Goal: Information Seeking & Learning: Find specific fact

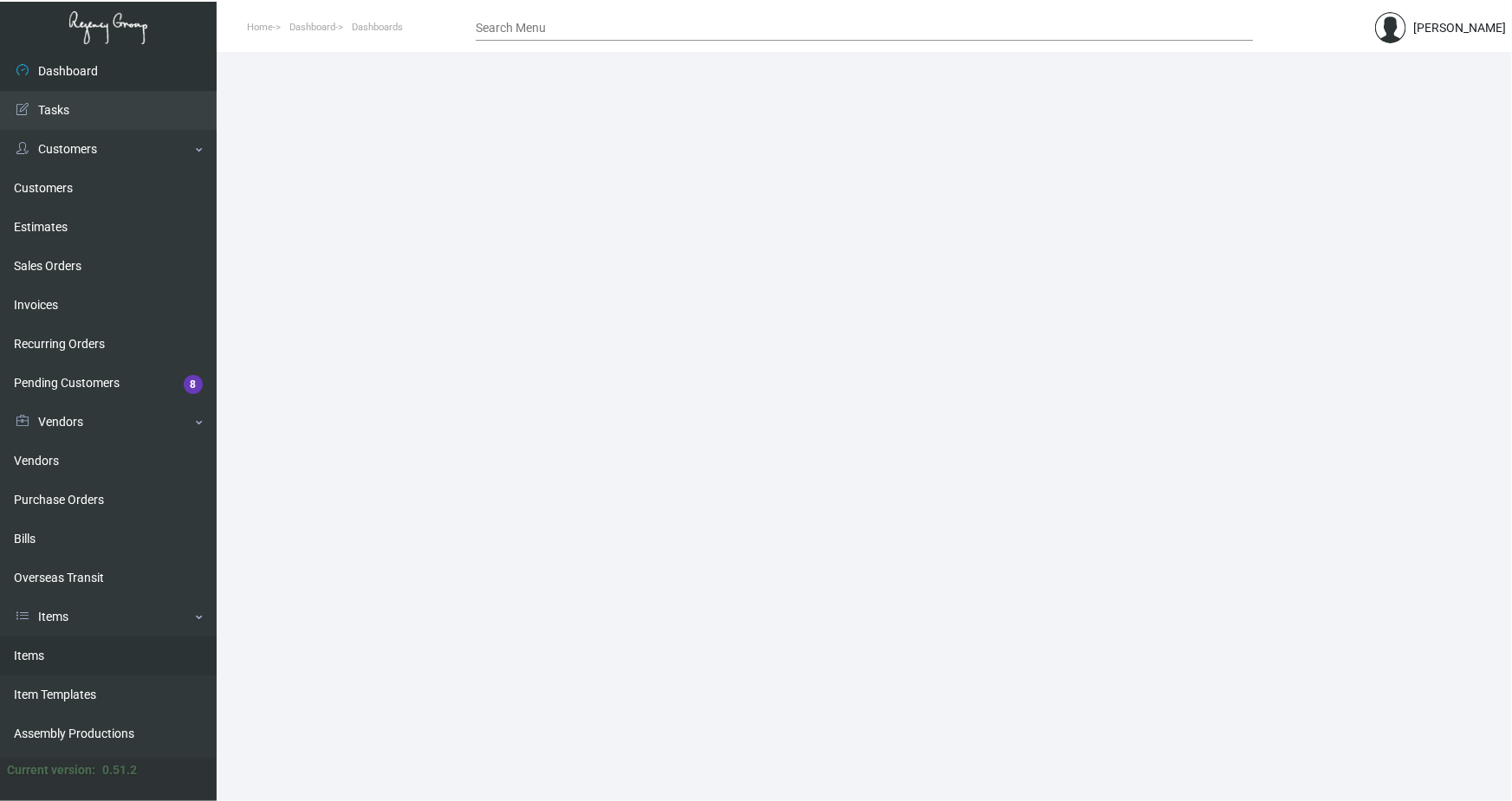
click at [43, 655] on link "Items" at bounding box center [108, 656] width 216 height 39
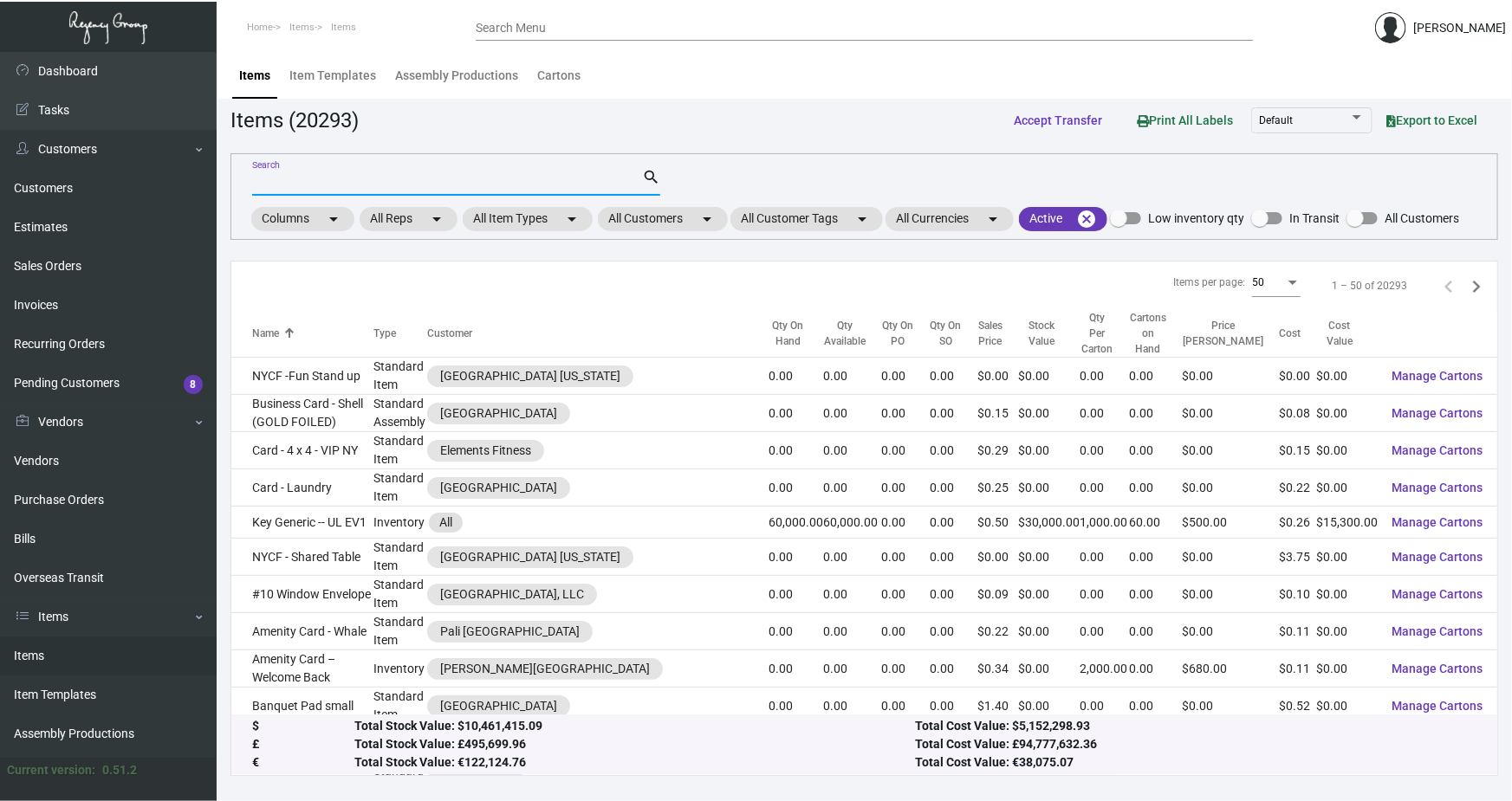
click at [297, 185] on input "Search" at bounding box center [448, 183] width 390 height 14
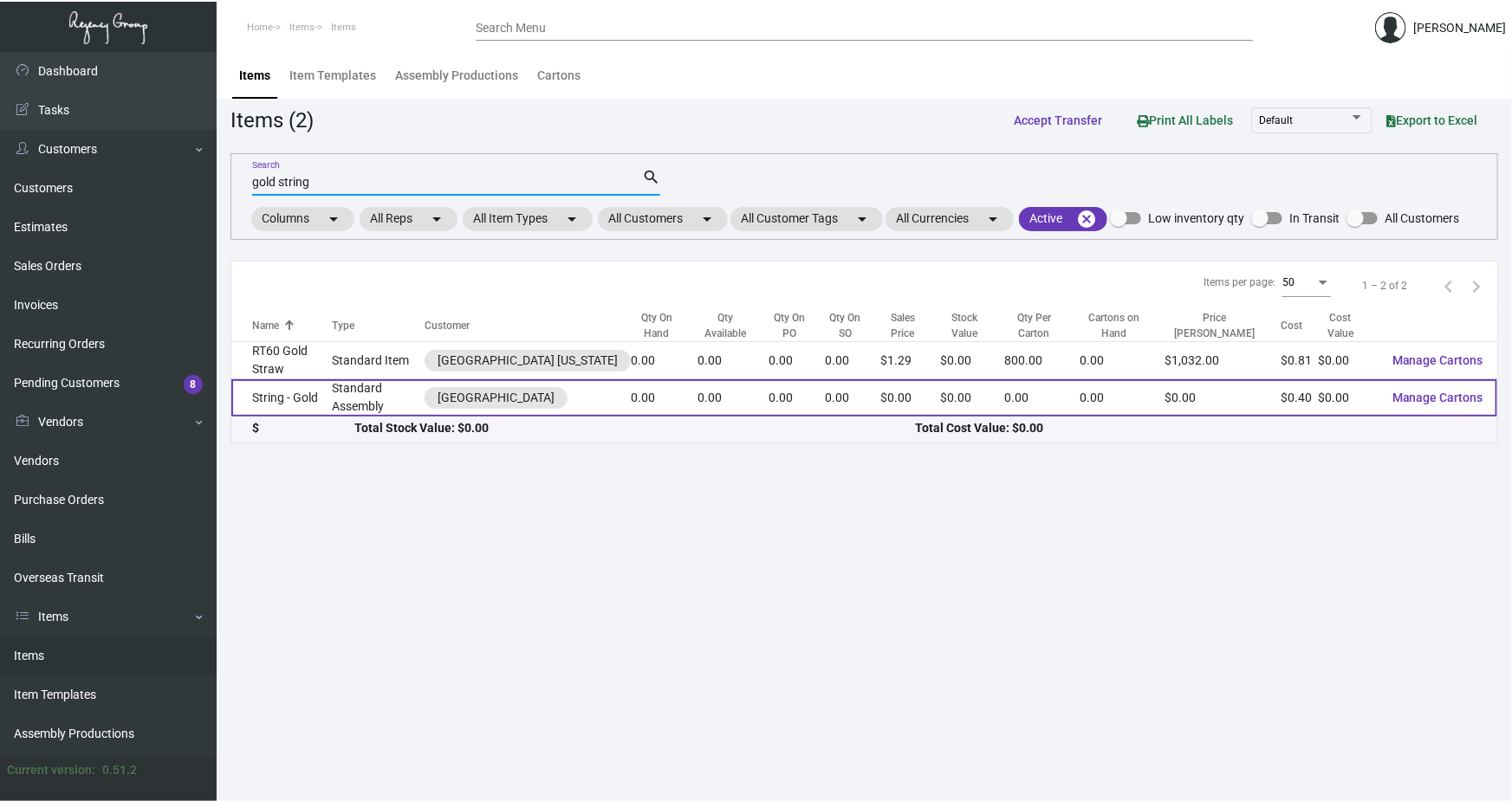
type input "gold string"
click at [311, 400] on td "String - Gold" at bounding box center [282, 398] width 101 height 37
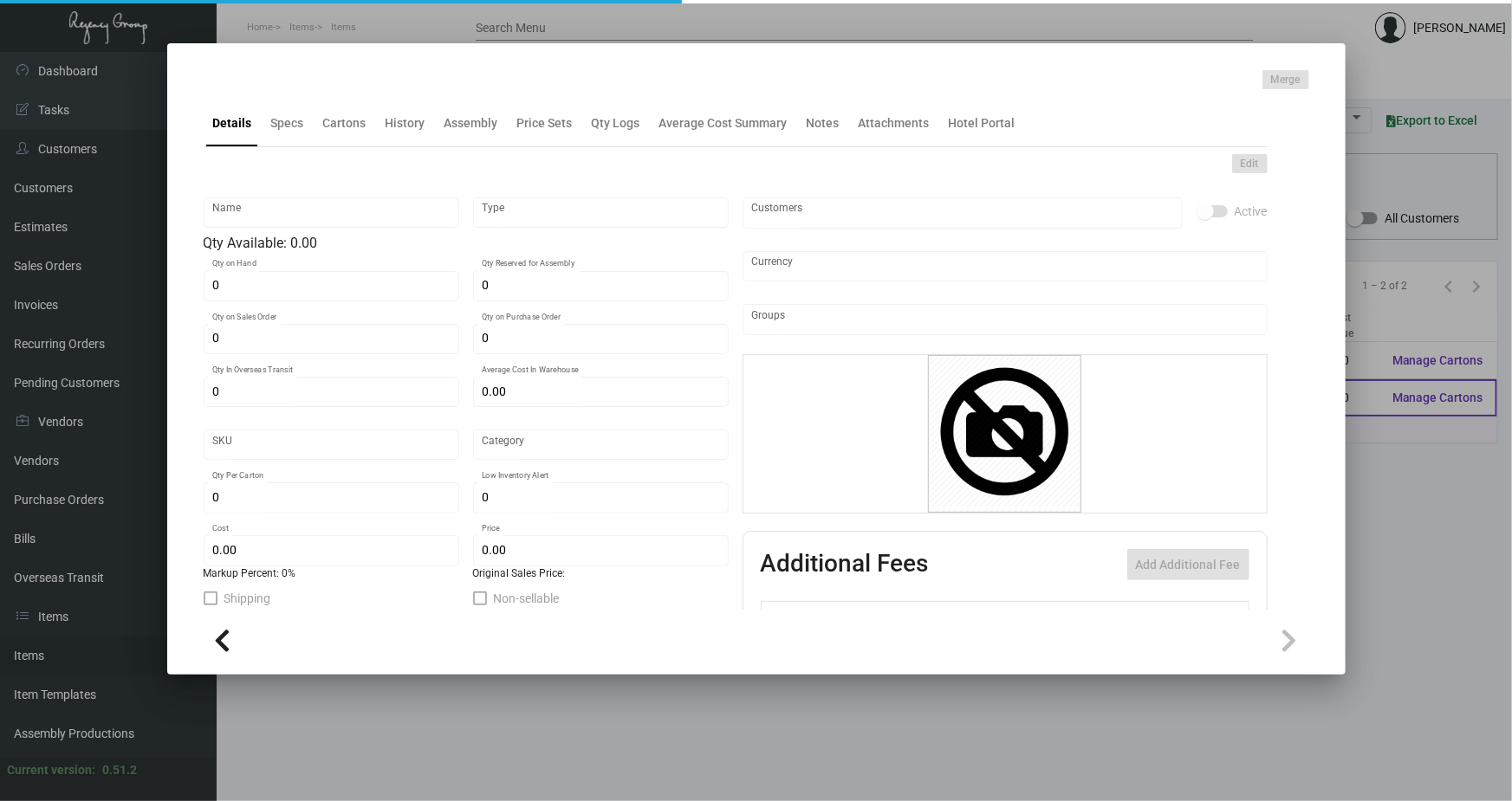
type input "String - Gold"
type input "Standard Assembly"
type input "$ 0.00"
type input "Standard"
type input "$ 0.40"
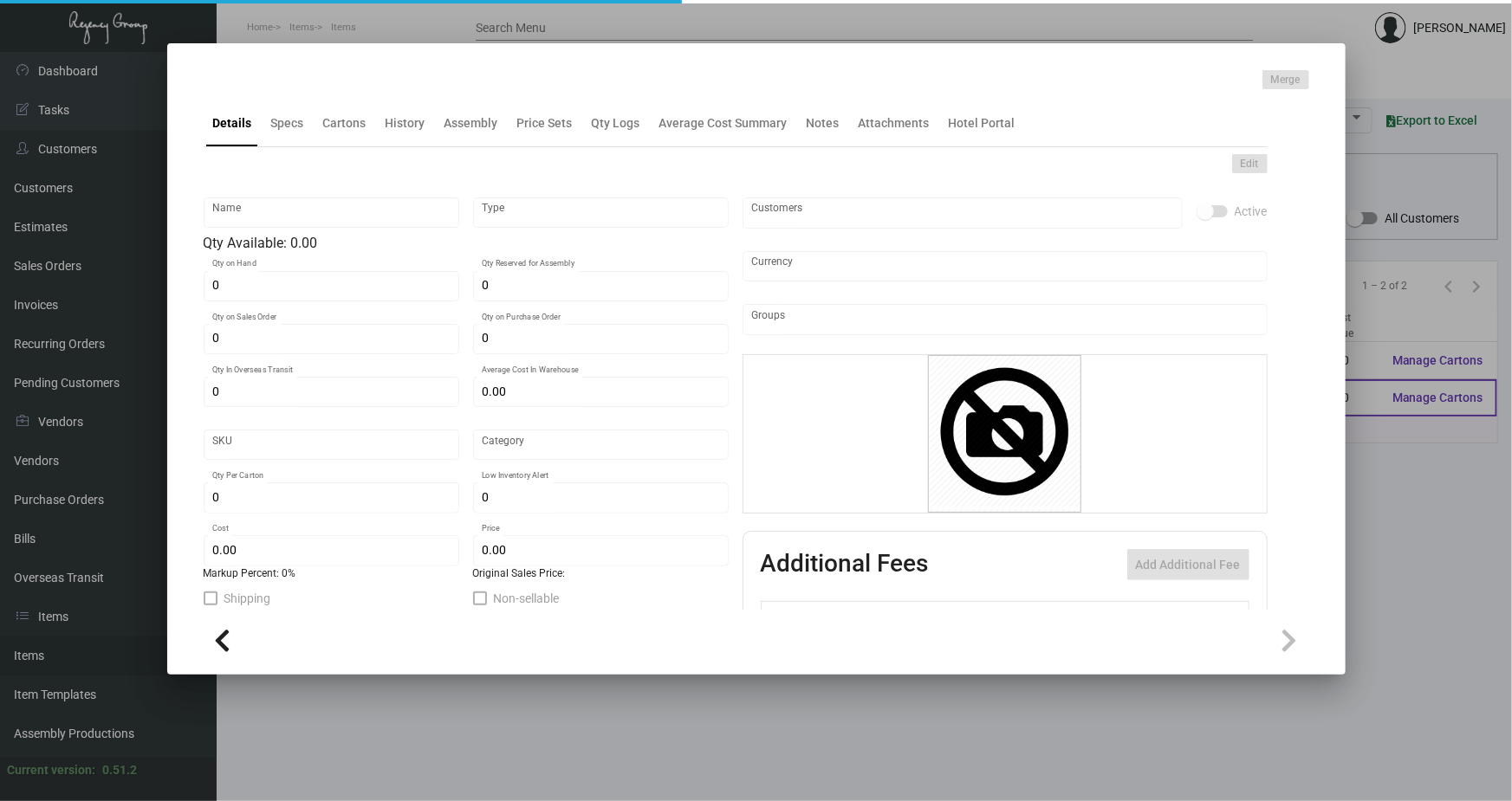
type input "$ 0.00"
checkbox input "true"
type input "United States Dollar $"
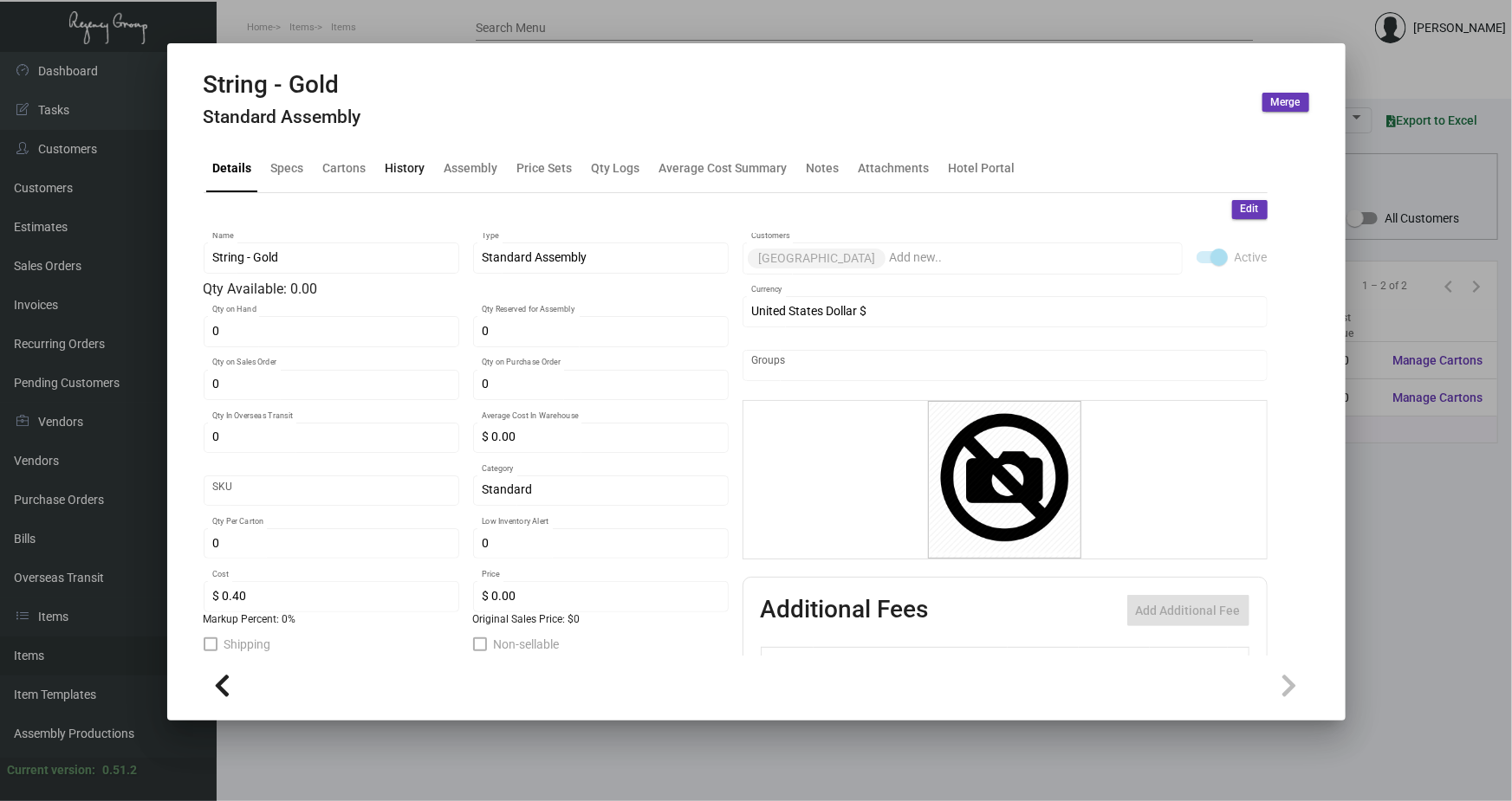
click at [393, 169] on div "History" at bounding box center [405, 168] width 40 height 19
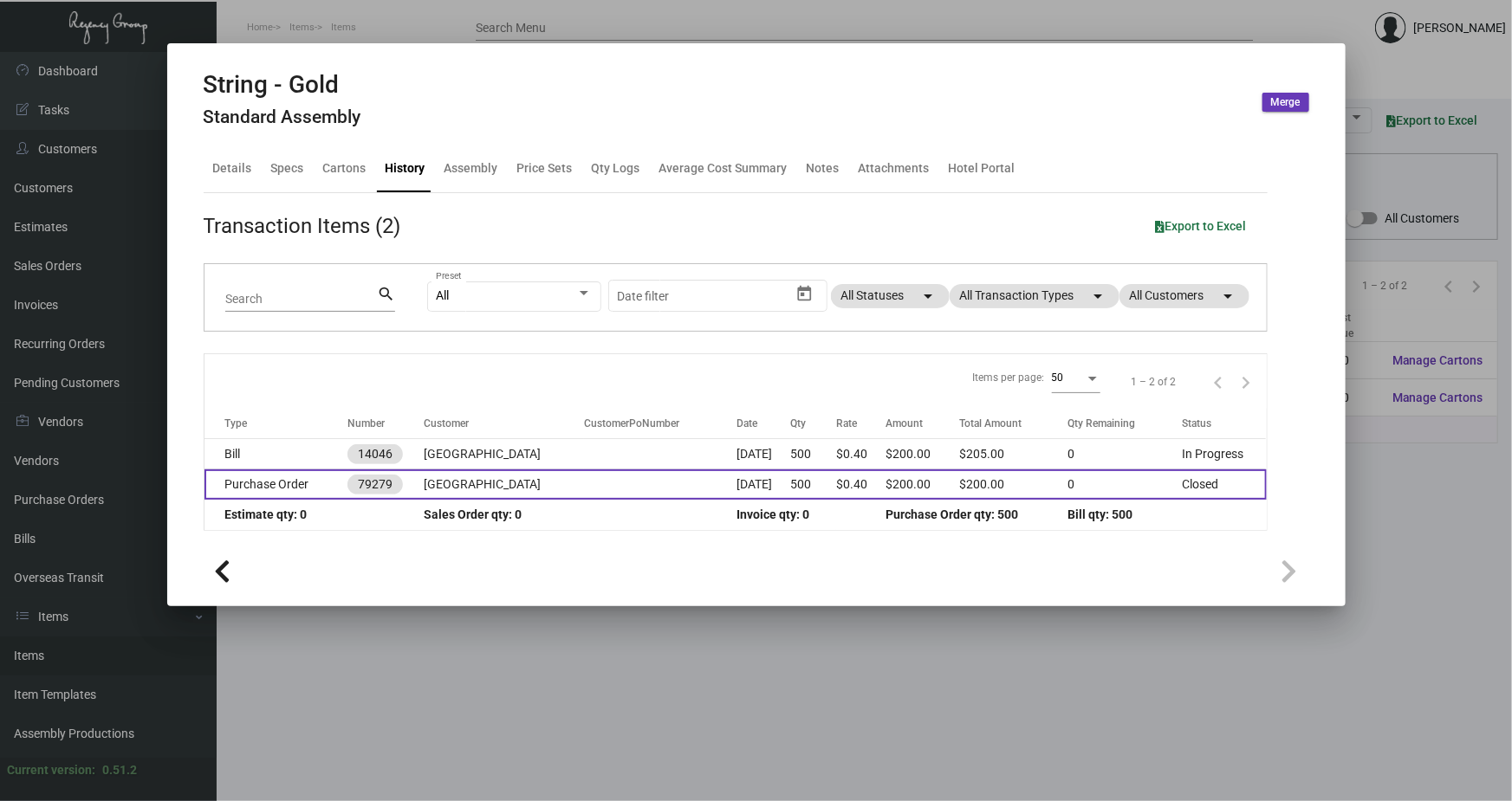
click at [301, 480] on td "Purchase Order" at bounding box center [276, 484] width 144 height 30
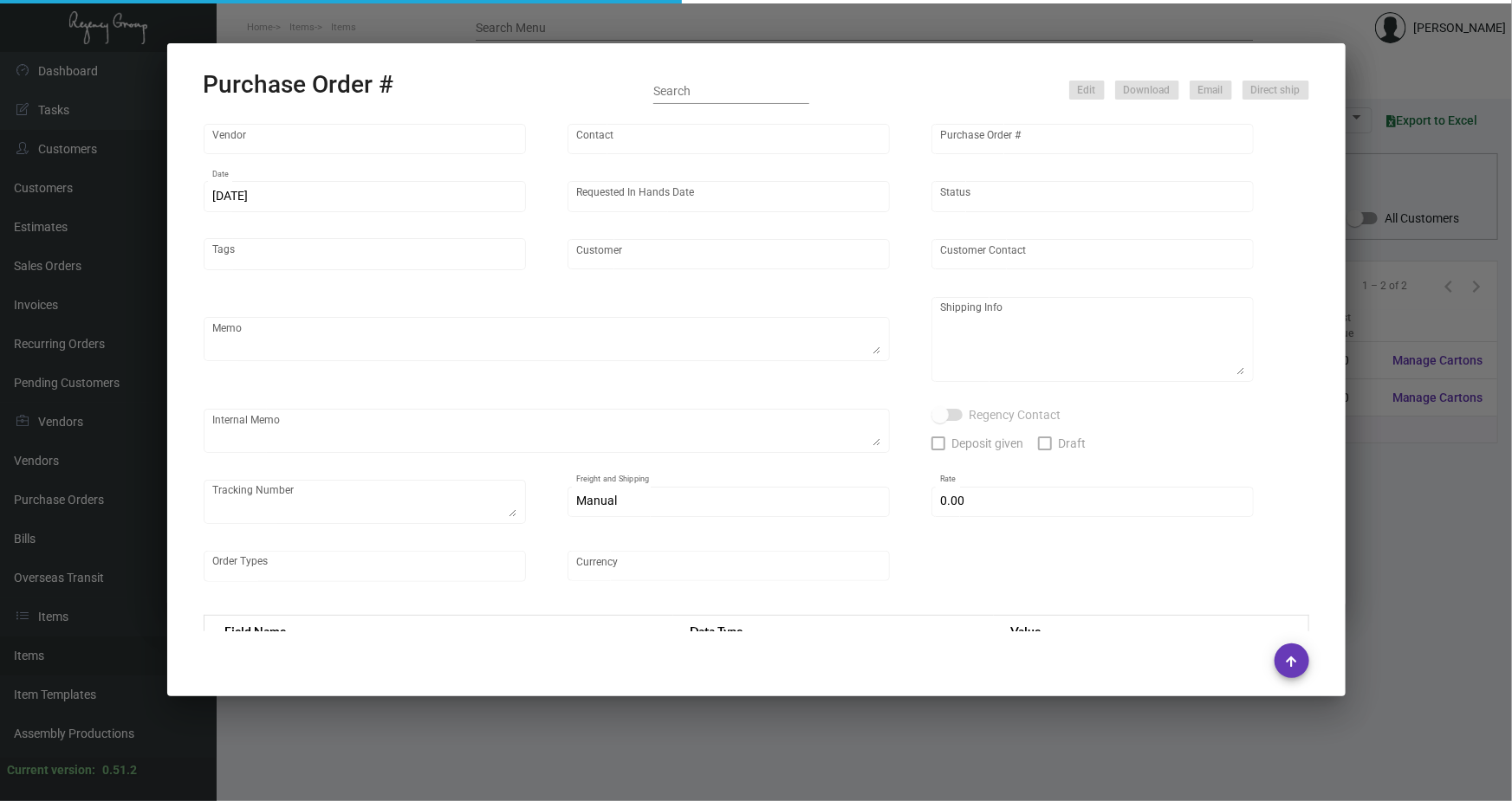
type input "[GEOGRAPHIC_DATA]"
type input "[PERSON_NAME]-Small"
type input "79279"
type input "[DATE]"
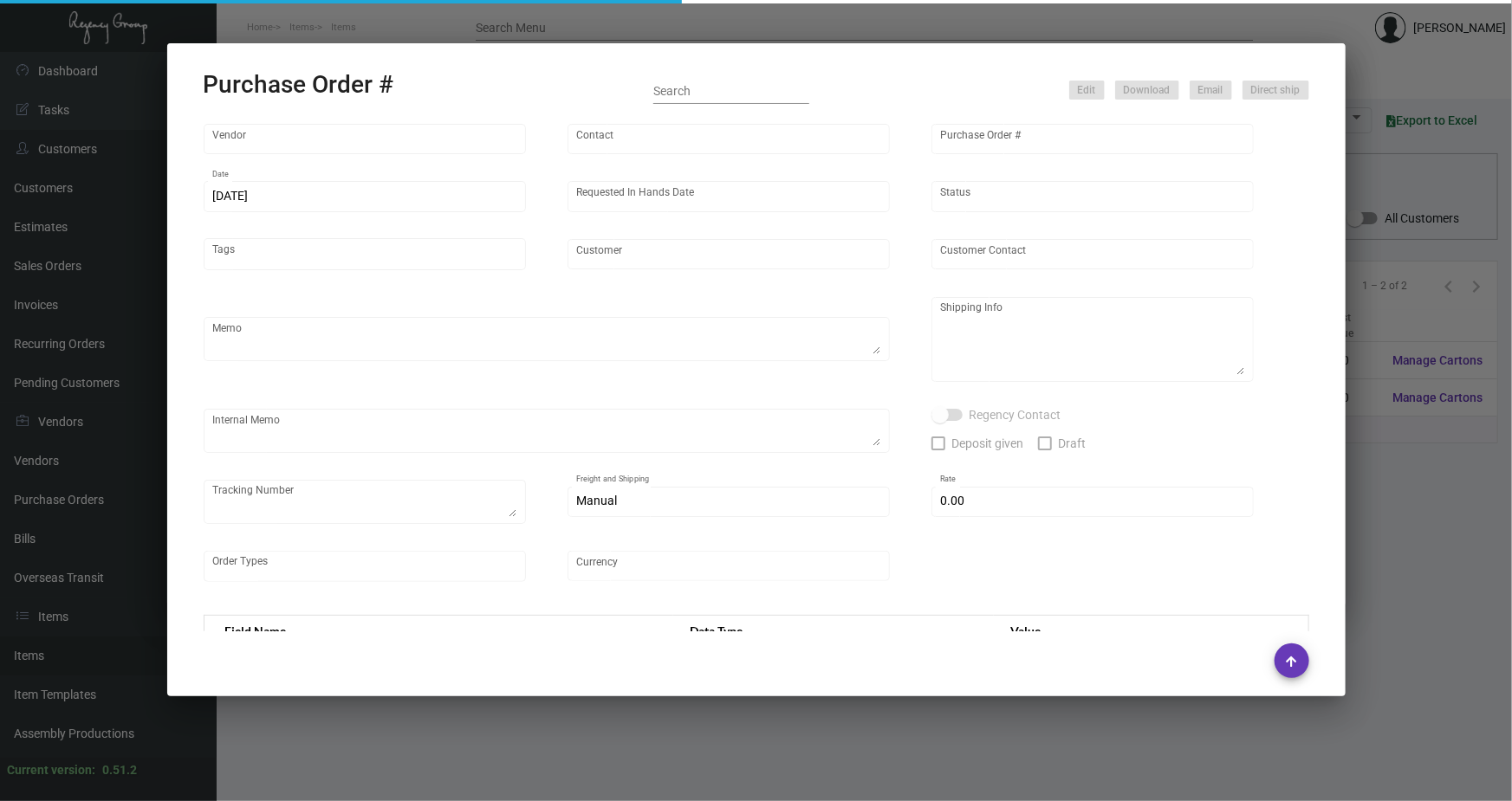
type input "[GEOGRAPHIC_DATA]"
type textarea "Team Concept [STREET_ADDRESS][US_STATE] Attn: [PERSON_NAME] Ref: Regency PO 792…"
type input "$ 0.00"
type input "United States Dollar $"
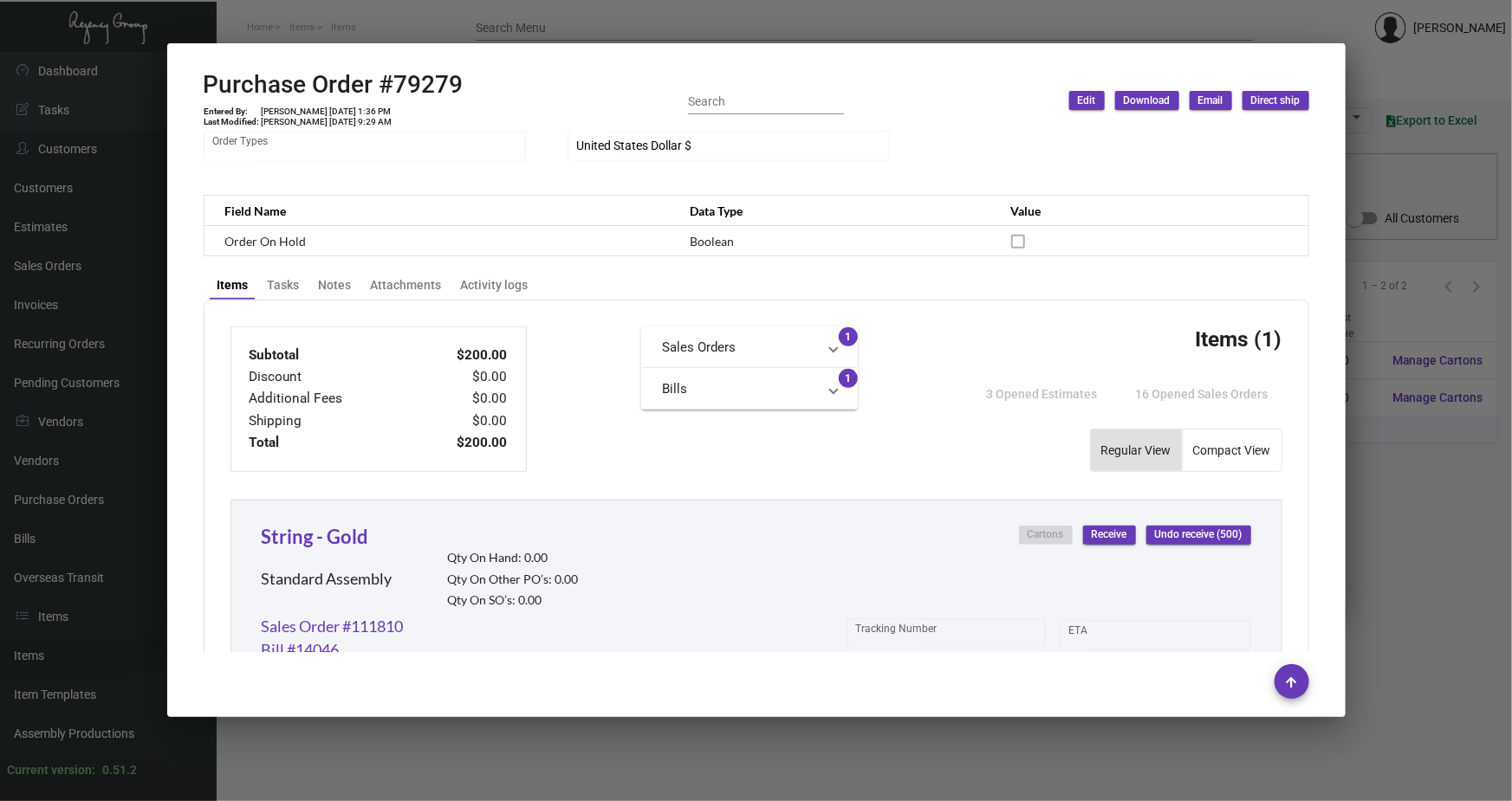
scroll to position [435, 0]
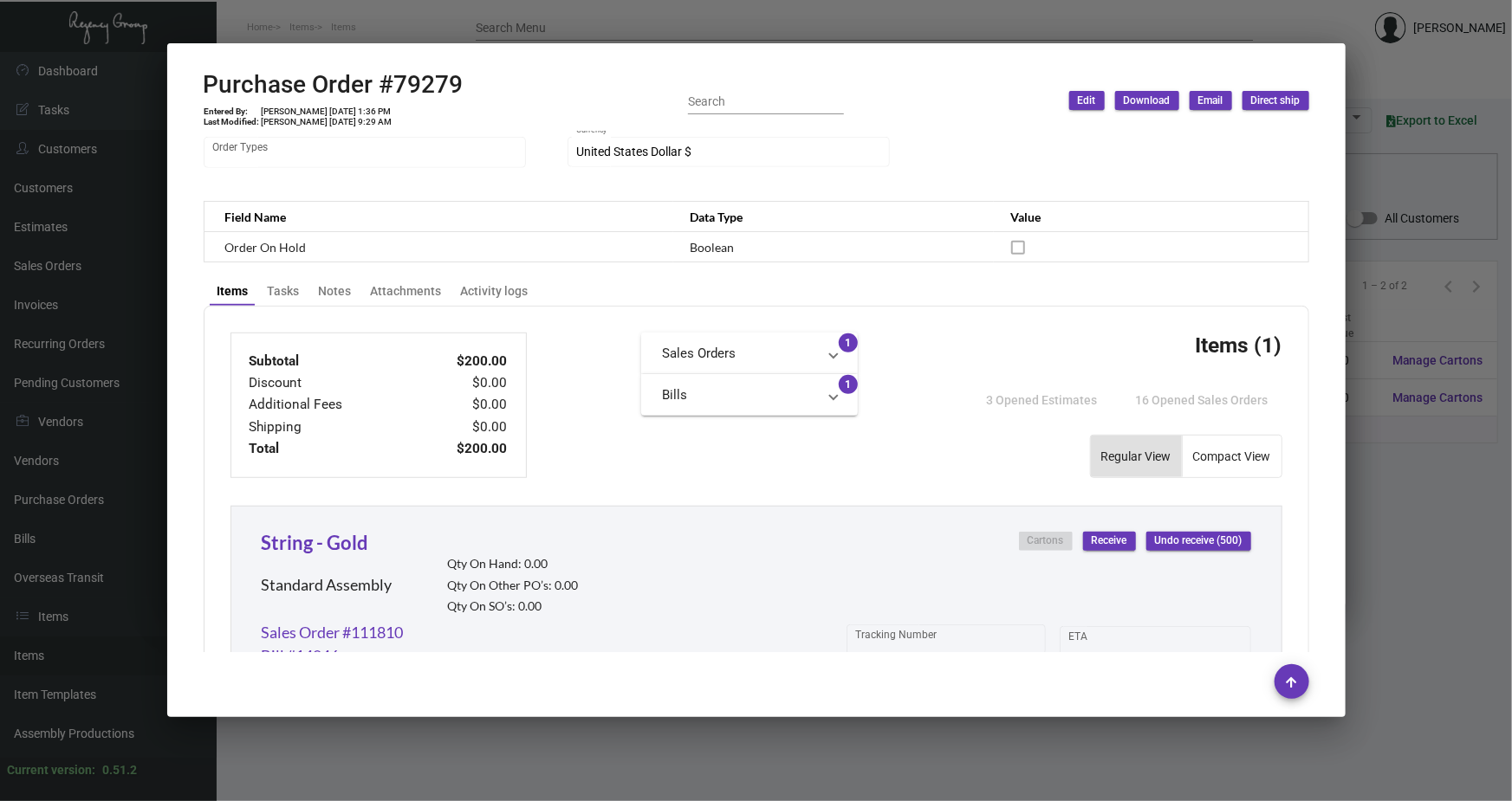
click at [598, 36] on div at bounding box center [756, 400] width 1512 height 801
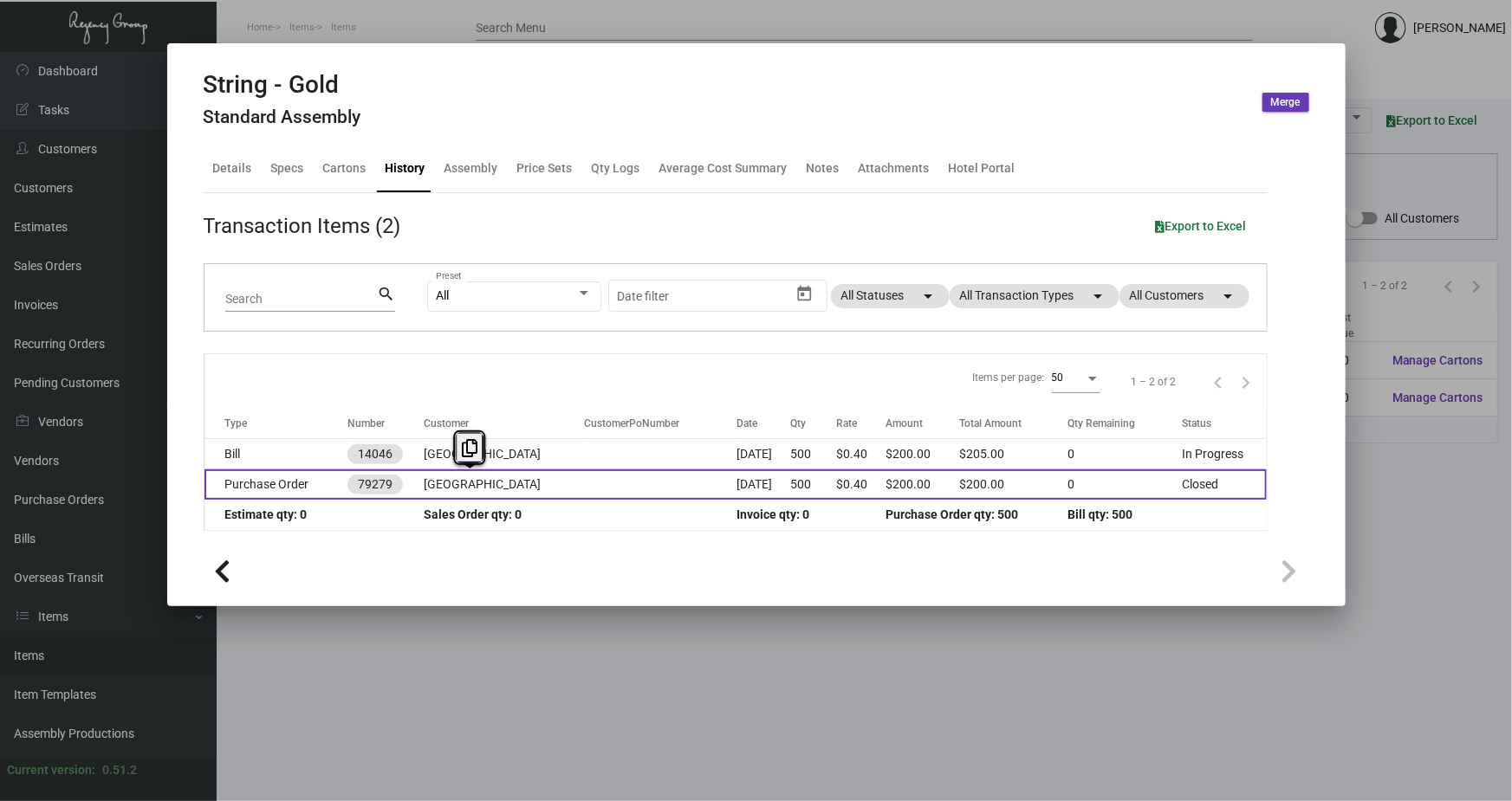
drag, startPoint x: 529, startPoint y: 483, endPoint x: 420, endPoint y: 484, distance: 109.0
click at [424, 484] on td "[GEOGRAPHIC_DATA]" at bounding box center [504, 484] width 161 height 30
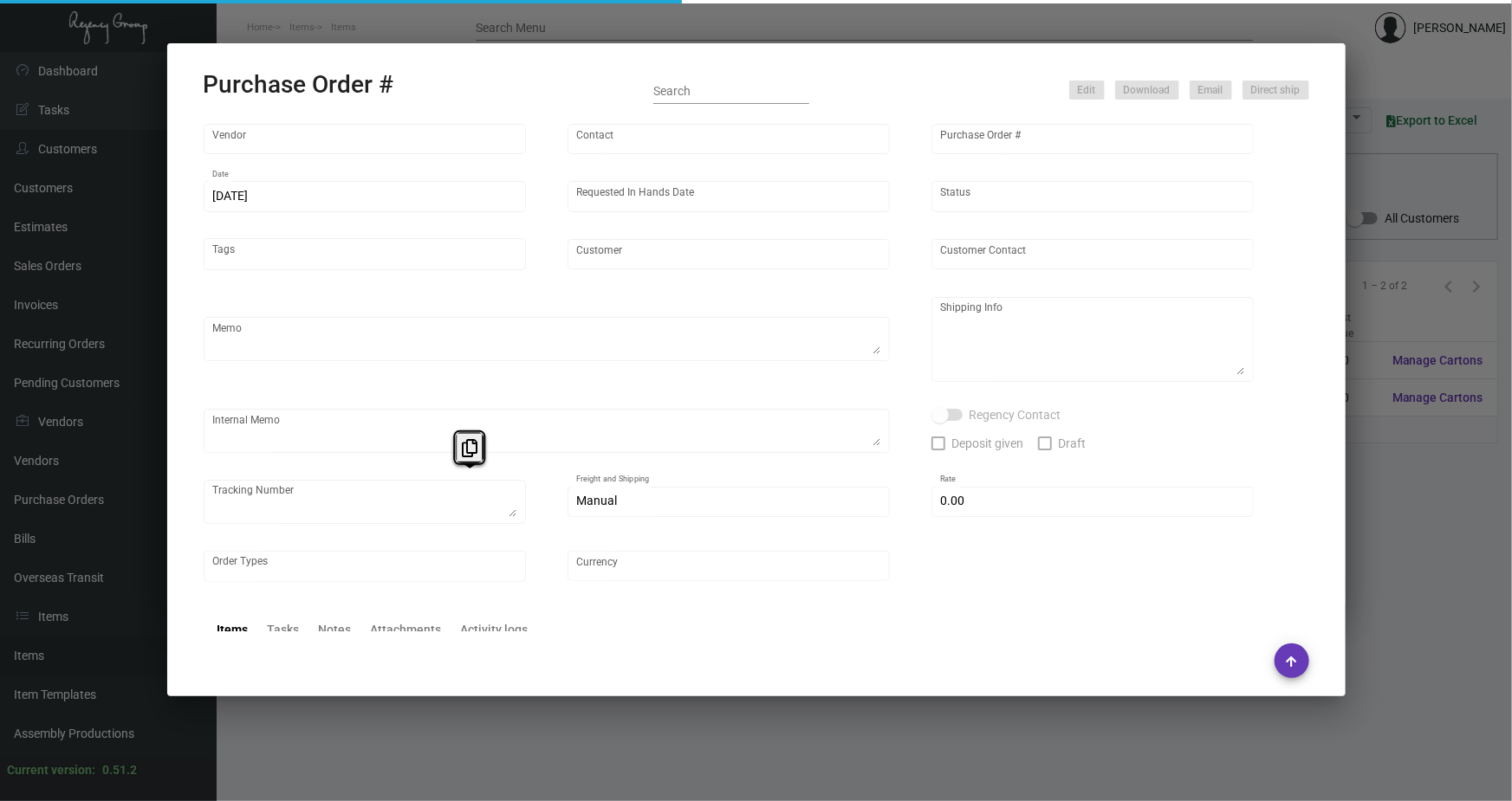
type input "[GEOGRAPHIC_DATA]"
type input "[PERSON_NAME]-Small"
type input "79279"
type input "[DATE]"
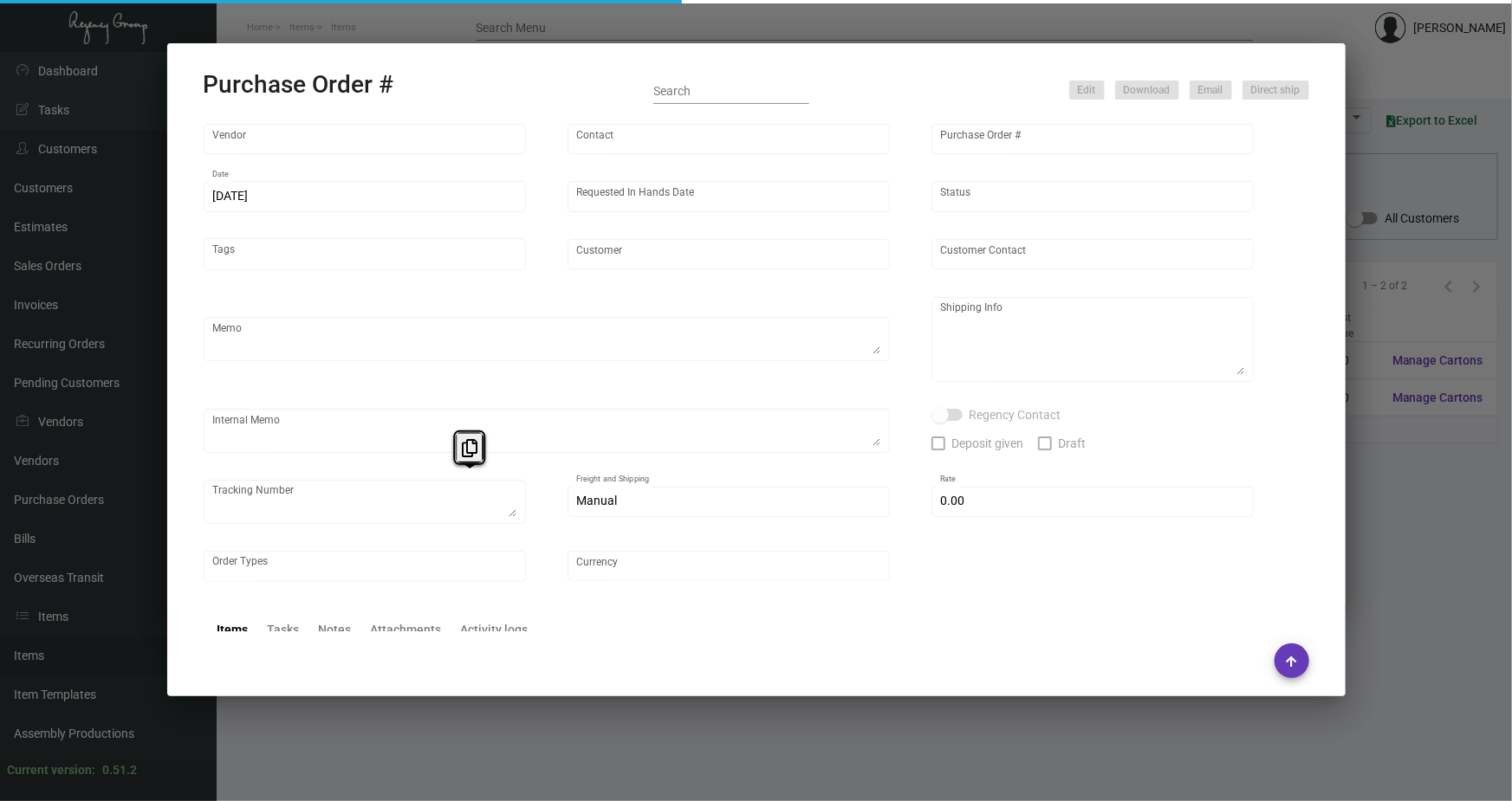
type input "[GEOGRAPHIC_DATA]"
type textarea "Team Concept [STREET_ADDRESS][US_STATE] Attn: [PERSON_NAME] Ref: Regency PO 792…"
type input "$ 0.00"
type input "United States Dollar $"
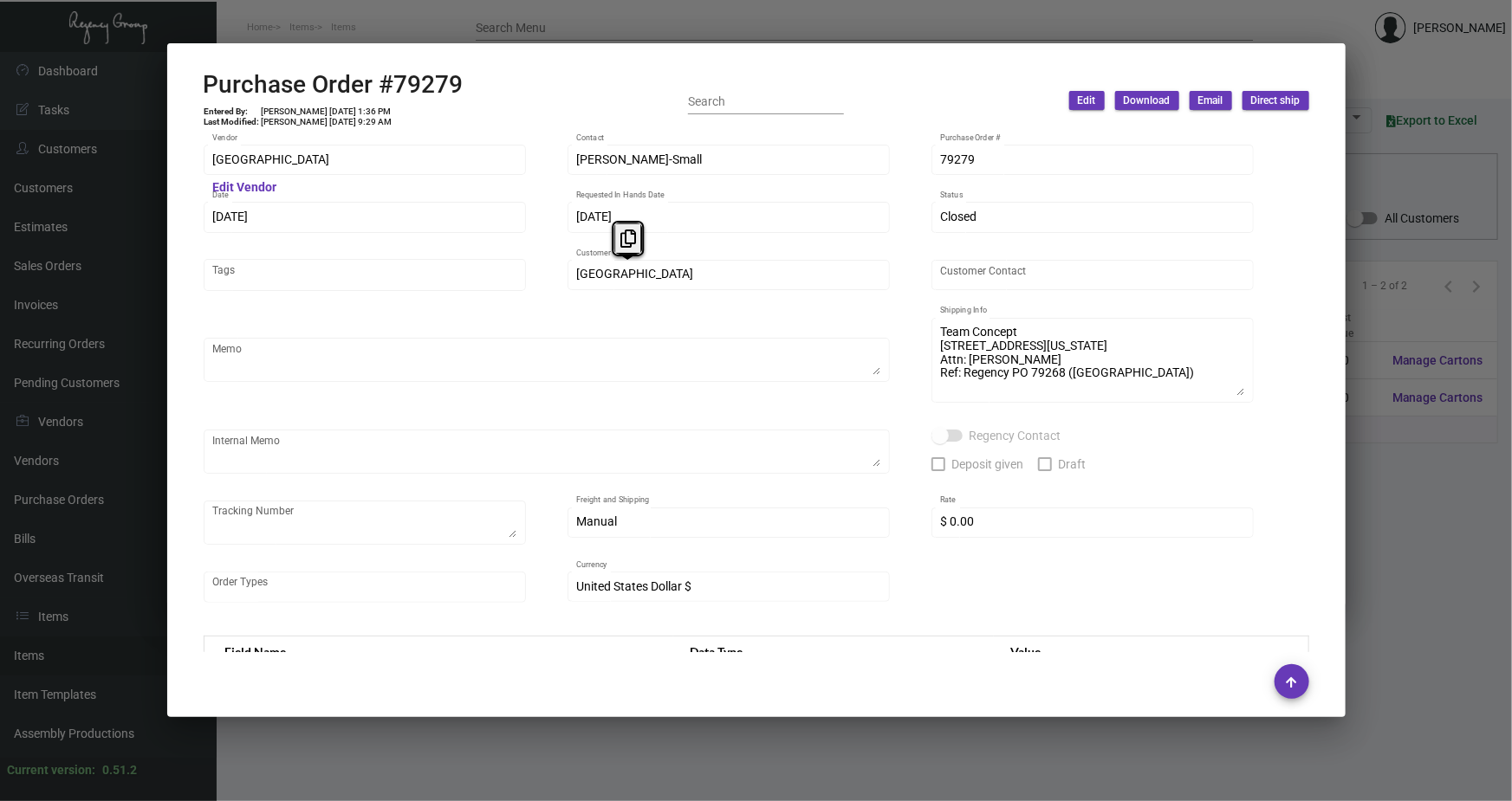
click at [568, 276] on div "[GEOGRAPHIC_DATA] Customer" at bounding box center [728, 273] width 322 height 34
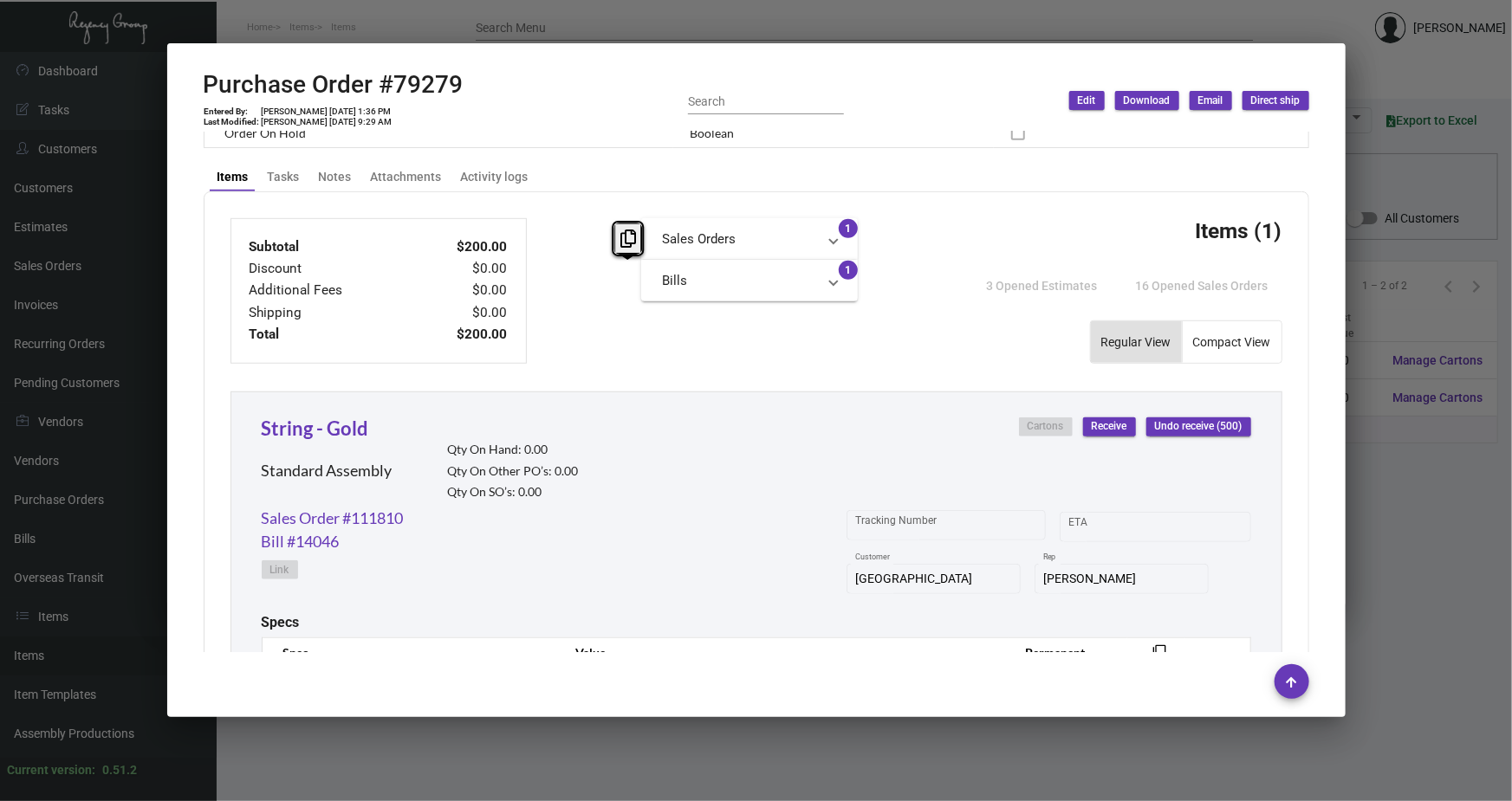
scroll to position [550, 0]
drag, startPoint x: 370, startPoint y: 423, endPoint x: 267, endPoint y: 427, distance: 103.1
click at [267, 427] on div "String - Gold Standard Assembly Qty On Hand: 0.00 Qty On Other PO’s: 0.00 Qty O…" at bounding box center [419, 458] width 317 height 93
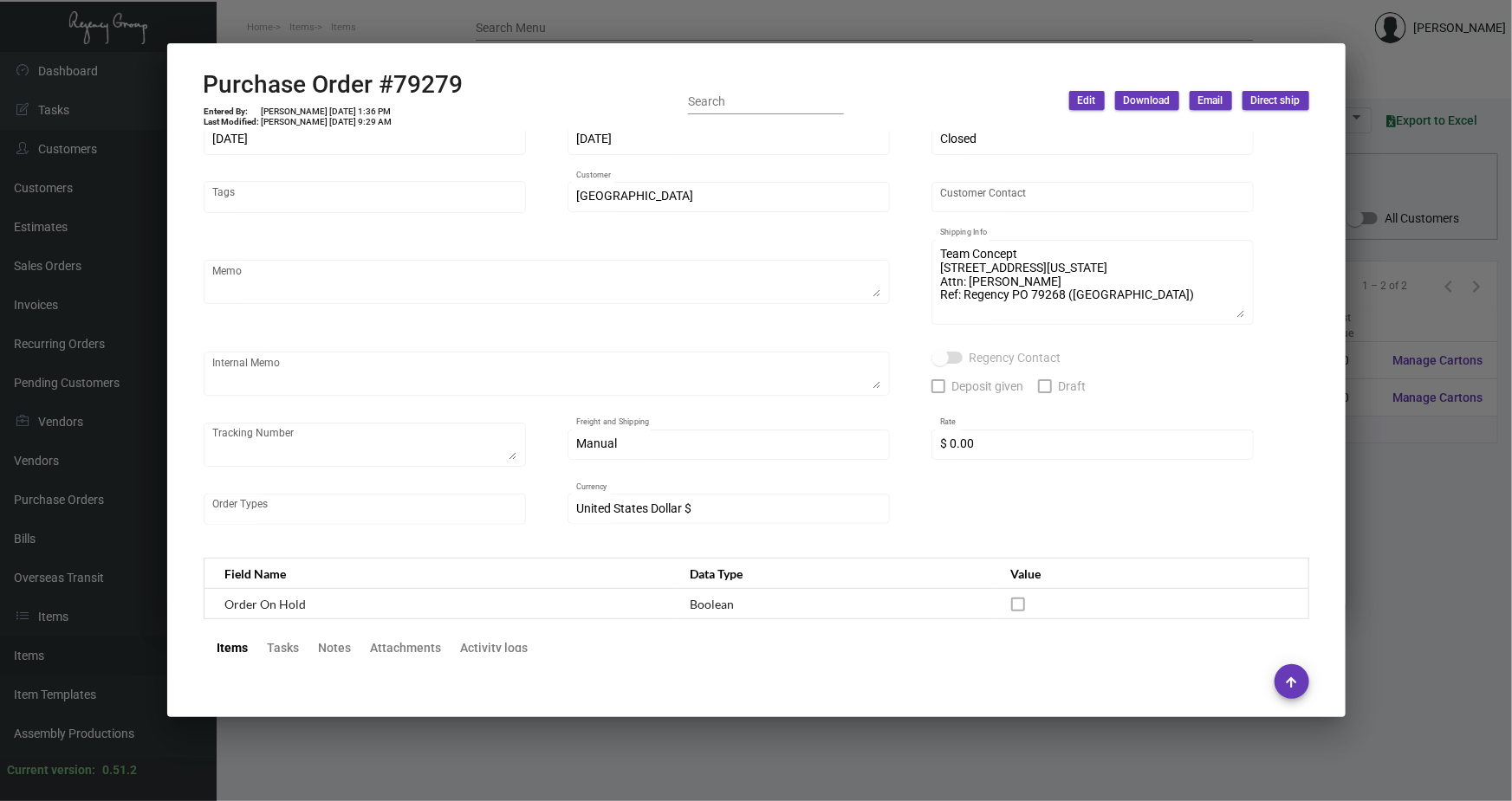
scroll to position [0, 0]
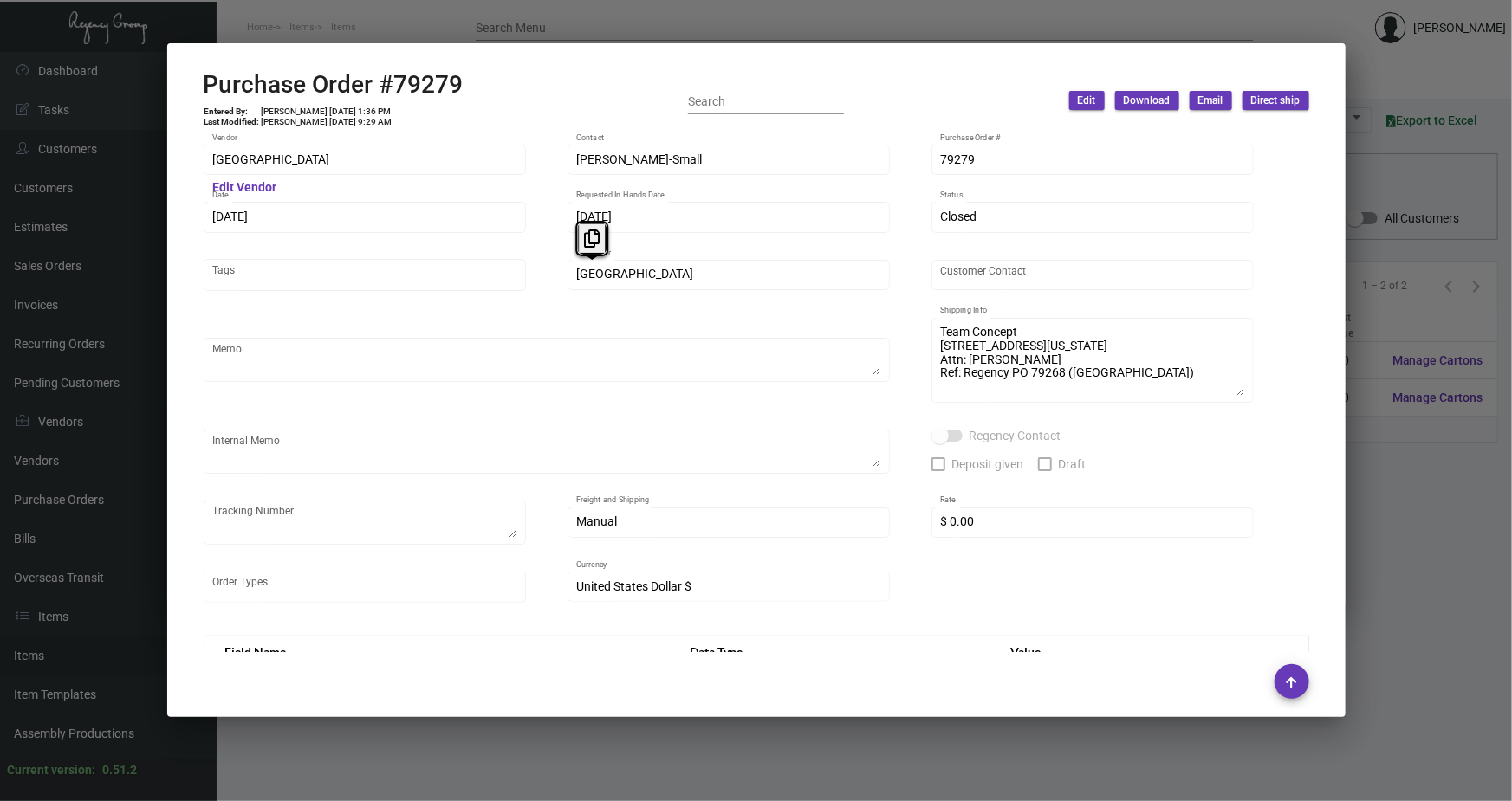
click at [573, 275] on div "[GEOGRAPHIC_DATA] Customer" at bounding box center [728, 273] width 322 height 34
click at [508, 34] on div at bounding box center [756, 400] width 1512 height 801
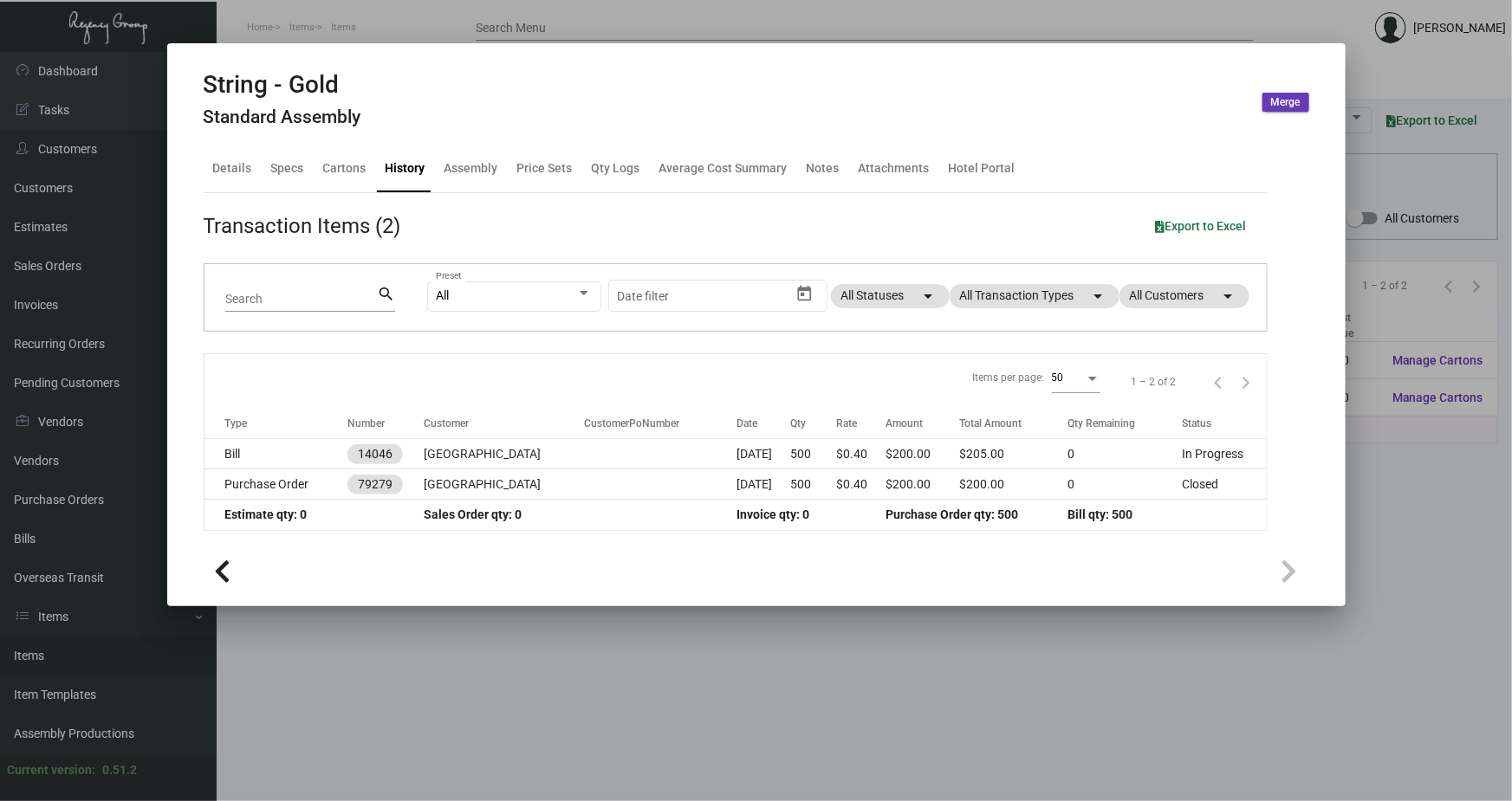
click at [415, 37] on div at bounding box center [756, 400] width 1512 height 801
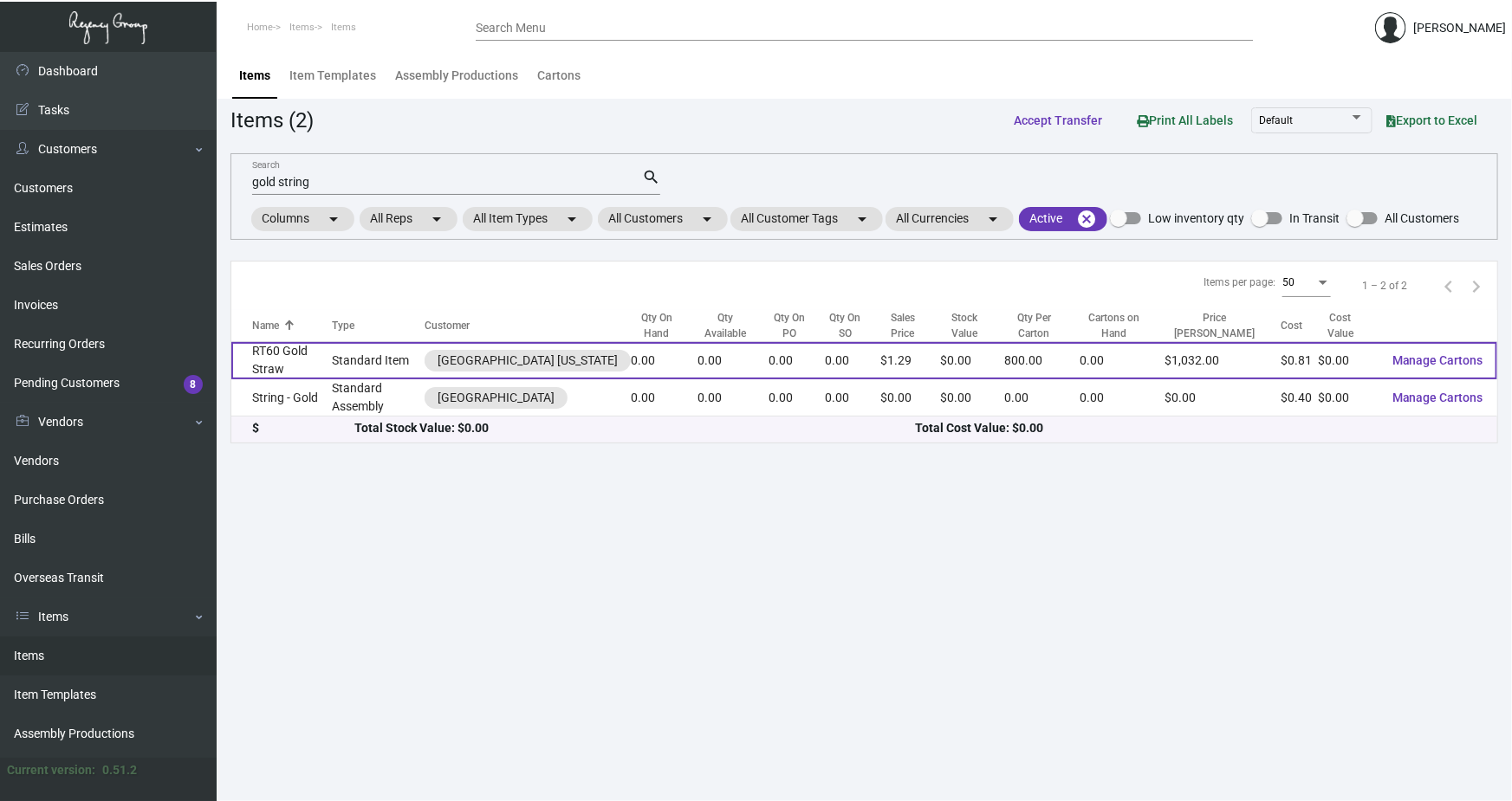
click at [296, 363] on td "RT60 Gold Straw" at bounding box center [282, 361] width 101 height 37
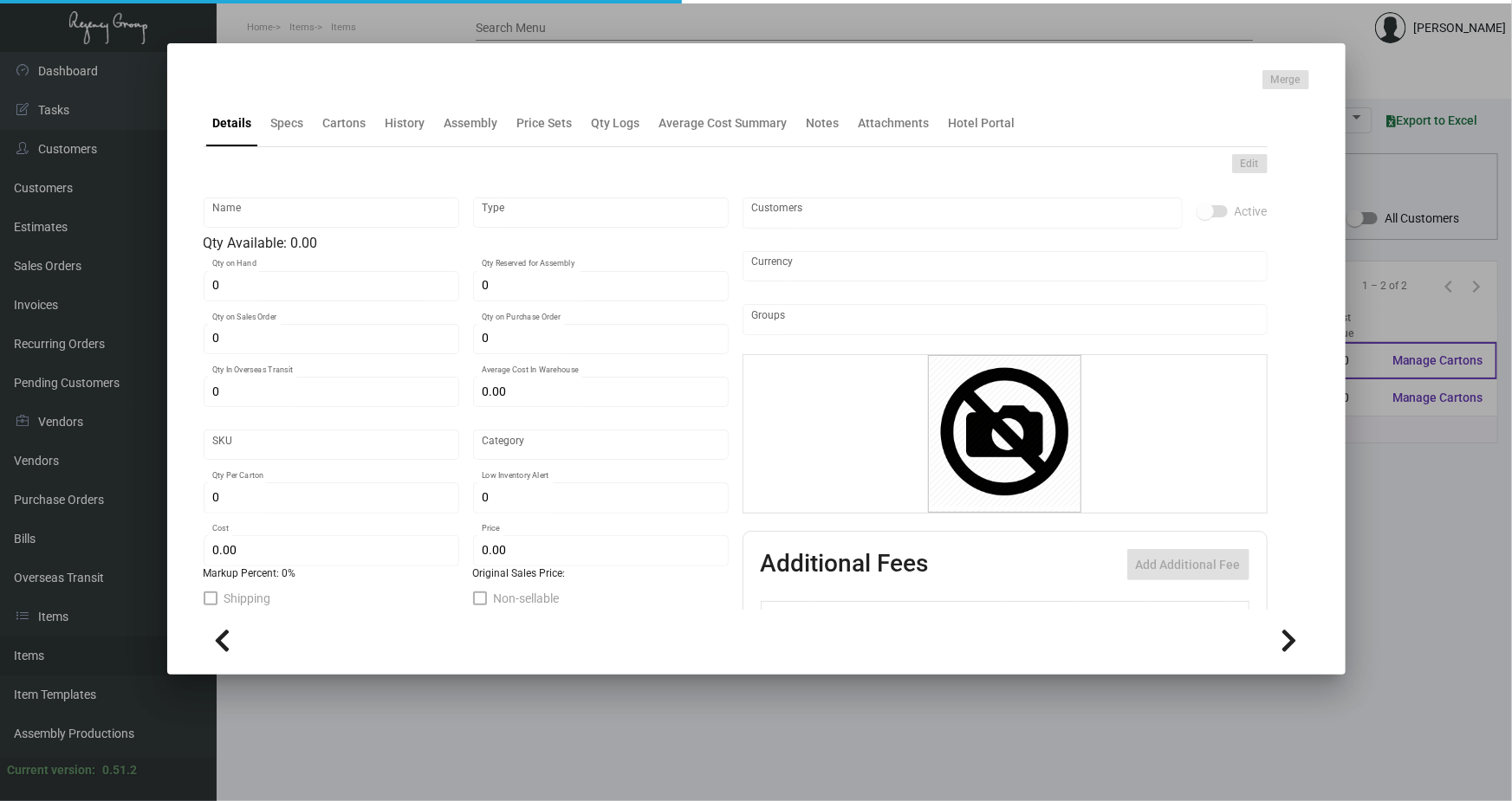
type input "RT60 Gold Straw"
type input "Standard Item"
type input "$ 0.00"
type input "Standard"
type input "800"
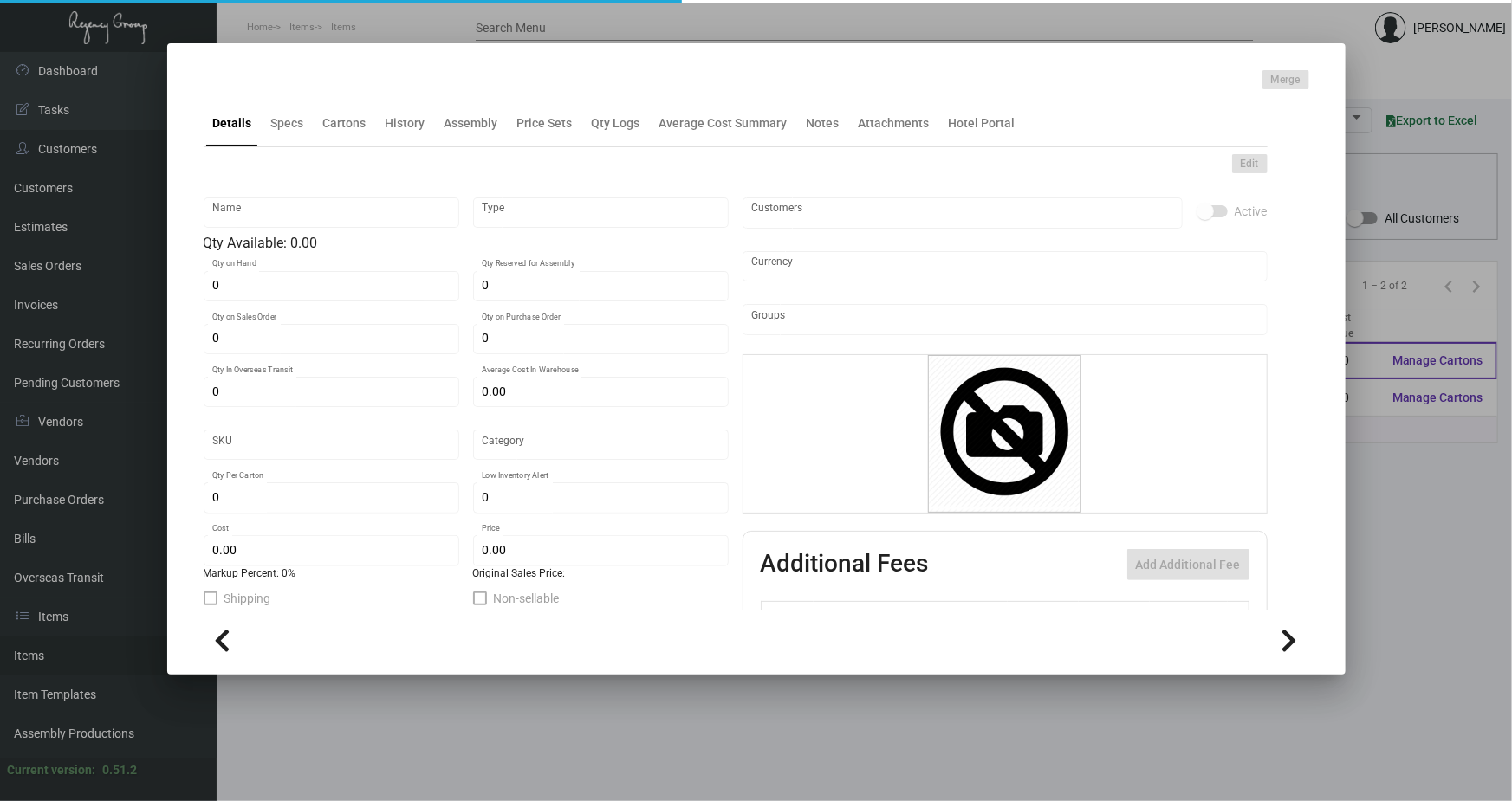
type input "$ 0.81"
type input "$ 1.29"
checkbox input "true"
type input "United States Dollar $"
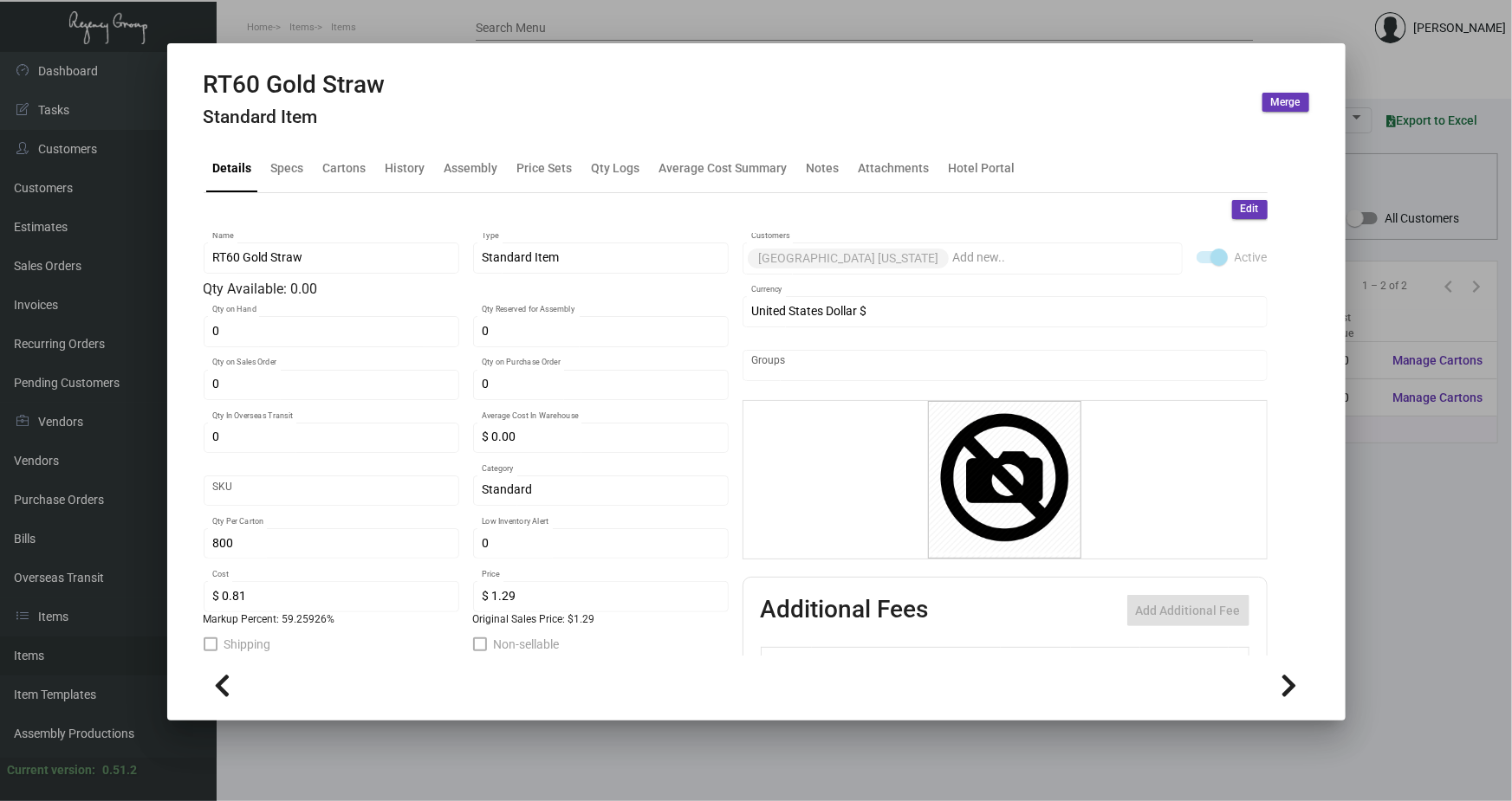
click at [447, 18] on div at bounding box center [756, 400] width 1512 height 801
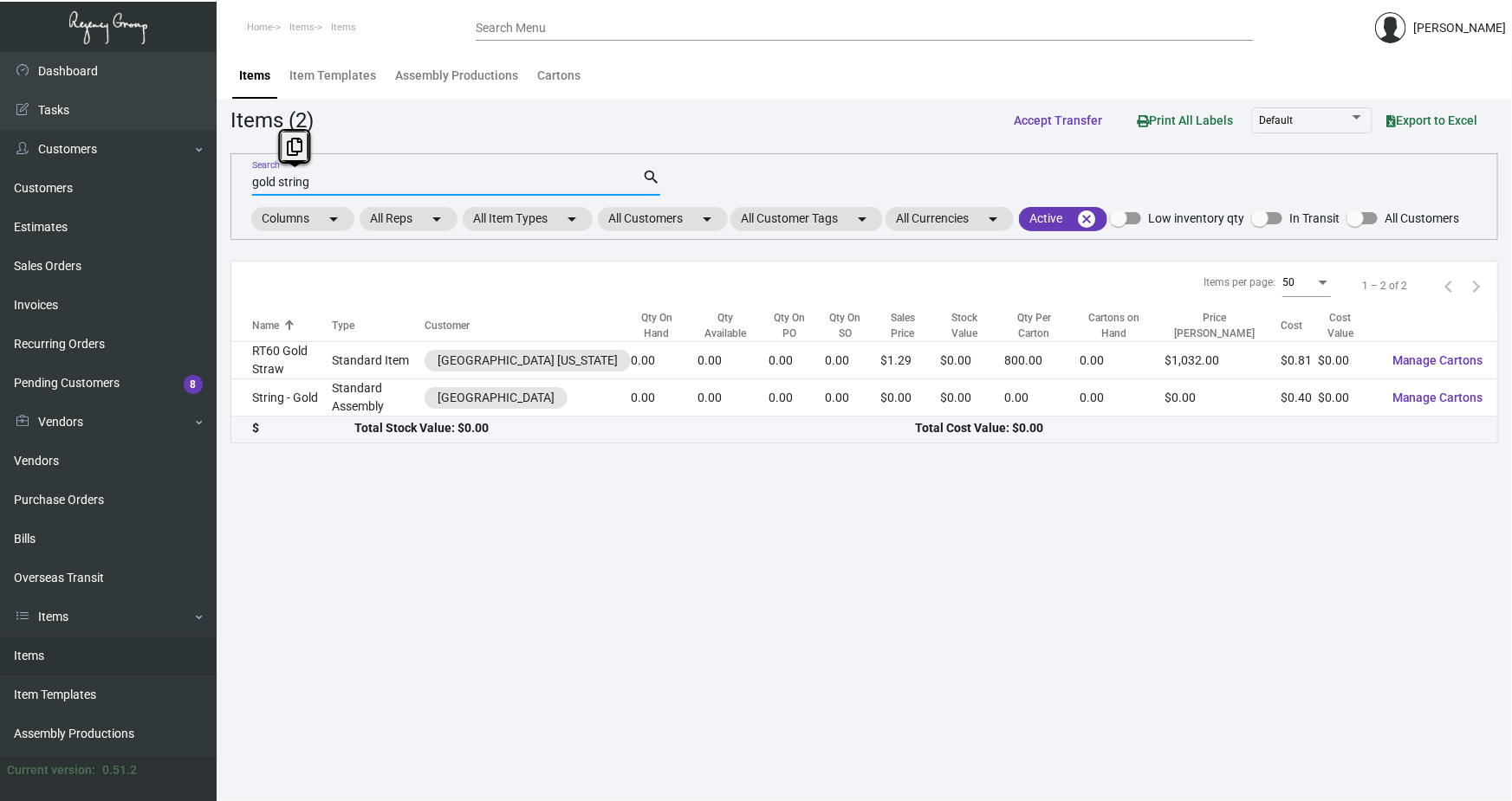
drag, startPoint x: 318, startPoint y: 183, endPoint x: 277, endPoint y: 183, distance: 41.0
click at [277, 183] on input "gold string" at bounding box center [448, 183] width 390 height 14
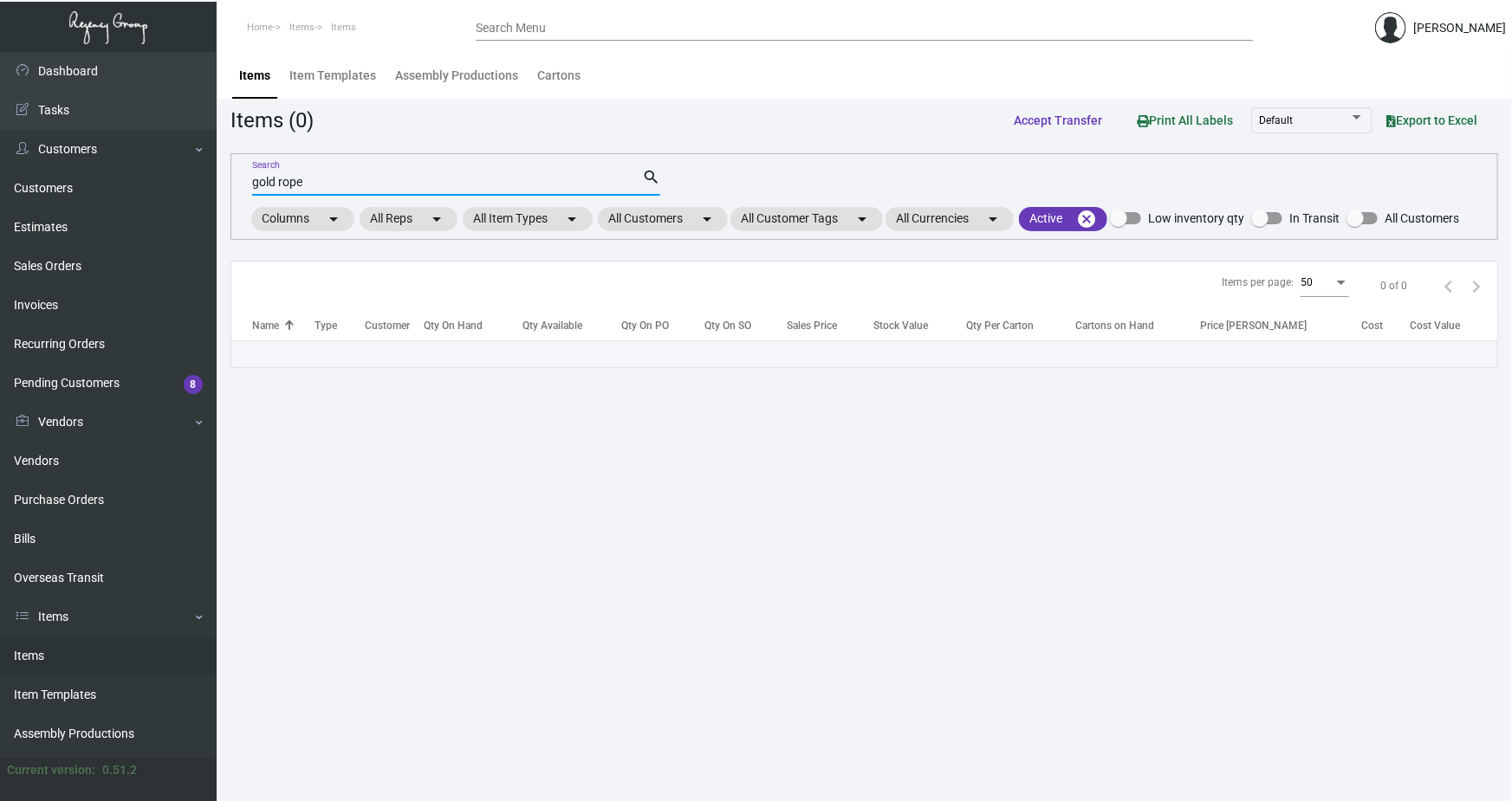
click at [277, 180] on input "gold rope" at bounding box center [448, 183] width 390 height 14
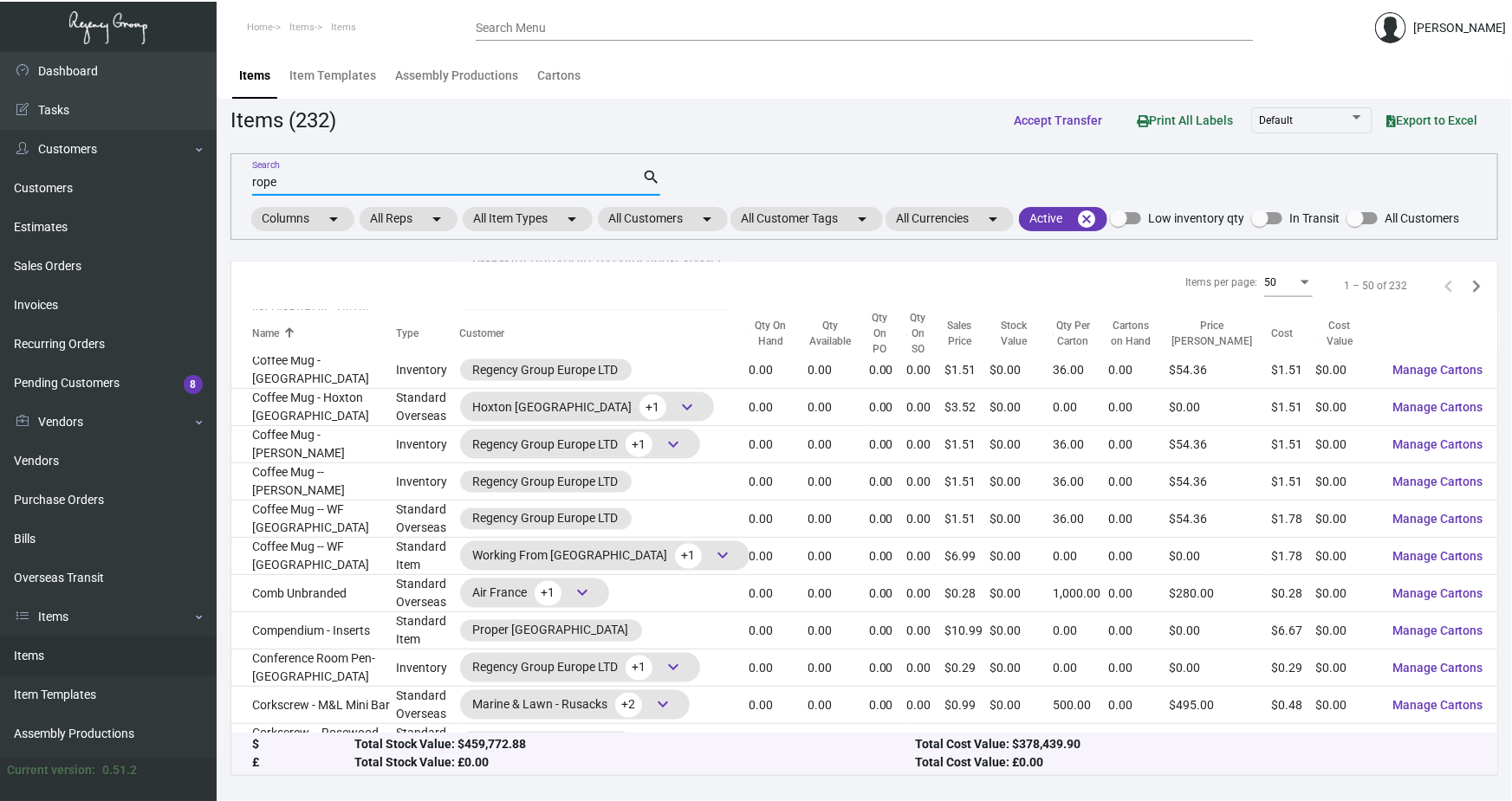
scroll to position [1447, 0]
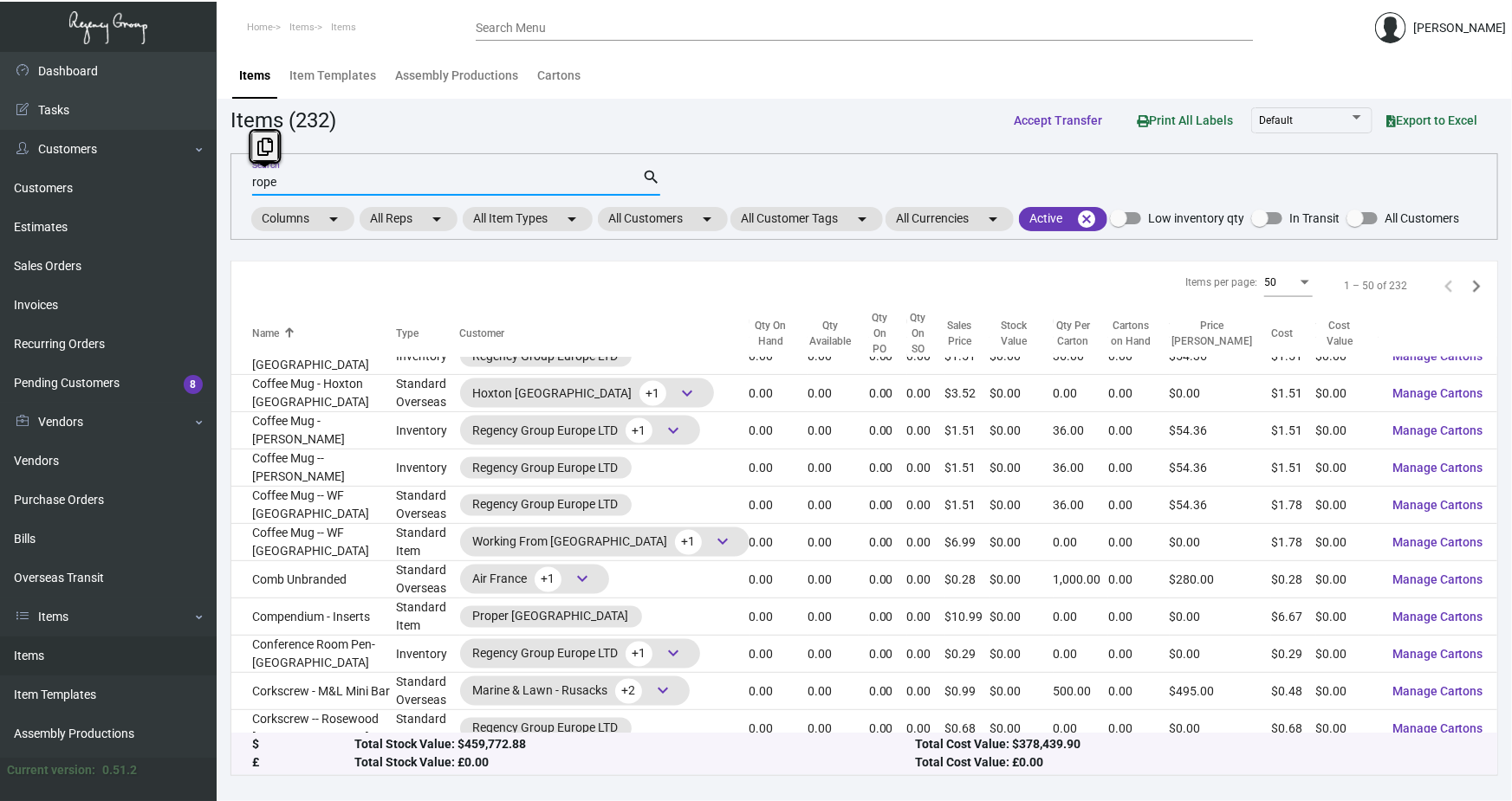
drag, startPoint x: 290, startPoint y: 181, endPoint x: 252, endPoint y: 182, distance: 38.0
click at [252, 182] on input "rope" at bounding box center [448, 183] width 390 height 14
click at [252, 185] on input "rope" at bounding box center [448, 183] width 390 height 14
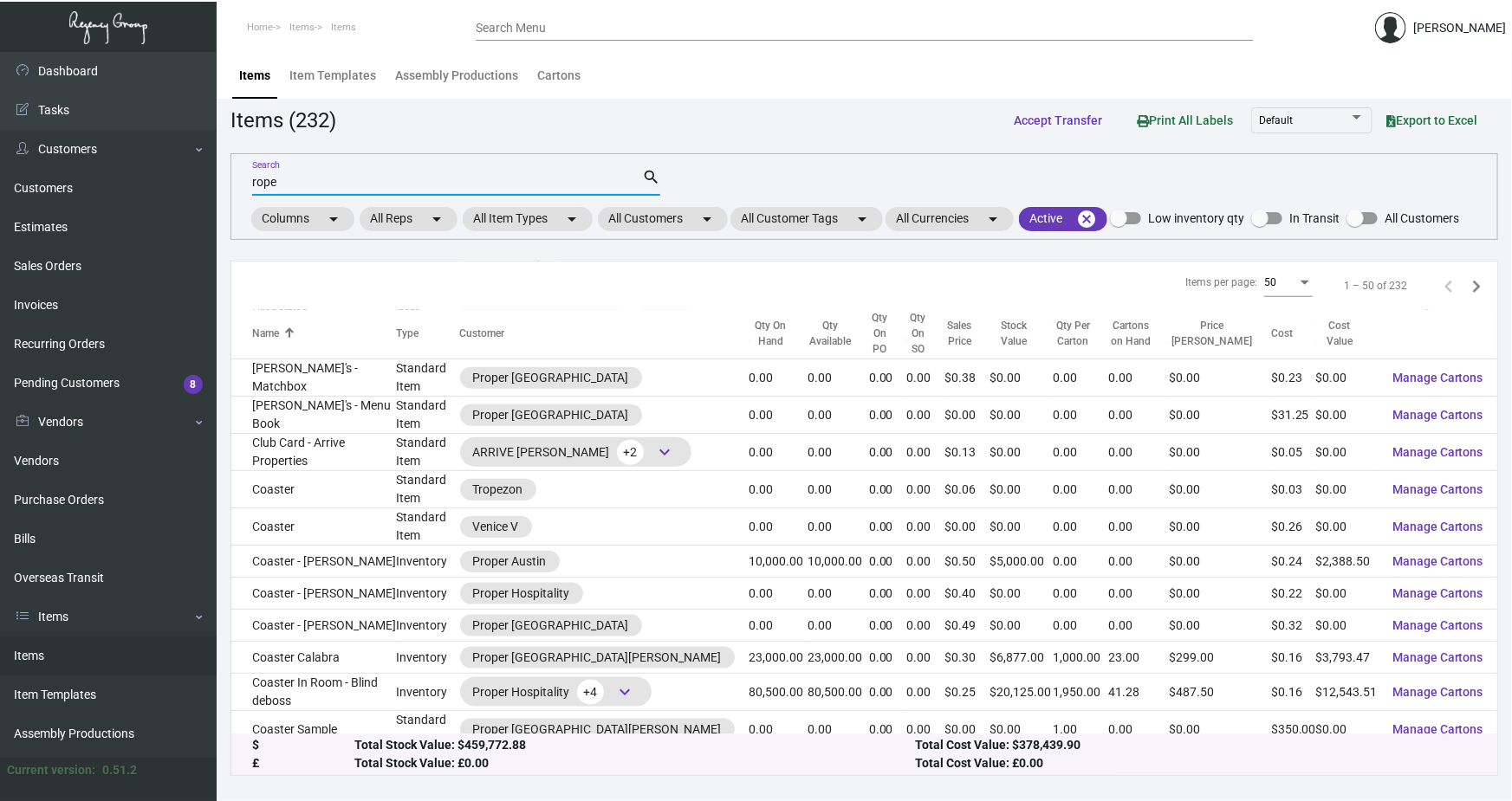
scroll to position [944, 0]
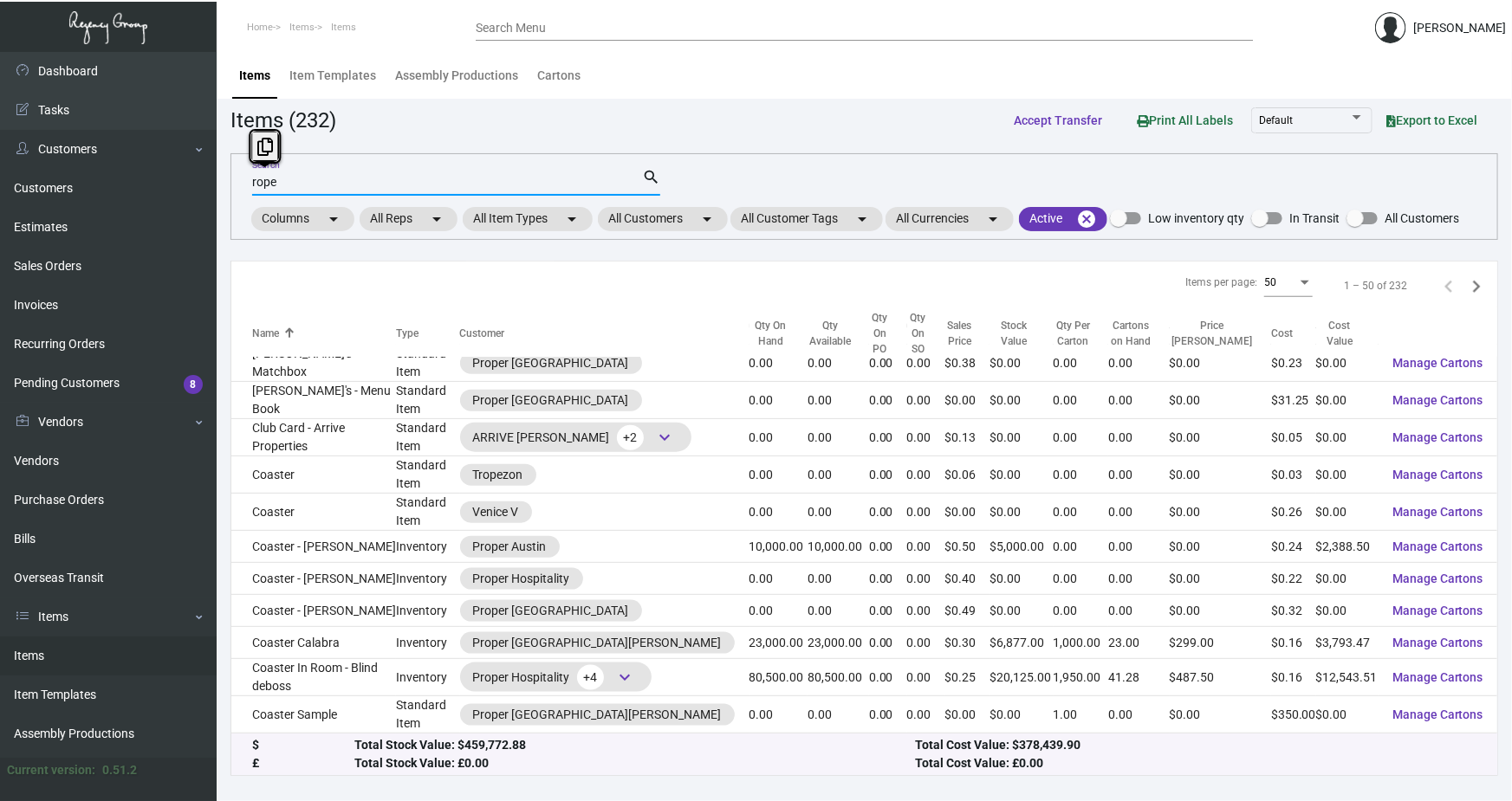
drag, startPoint x: 277, startPoint y: 183, endPoint x: 243, endPoint y: 183, distance: 34.0
click at [243, 183] on div "rope Search search Columns arrow_drop_down All Reps arrow_drop_down All Item Ty…" at bounding box center [864, 197] width 1268 height 86
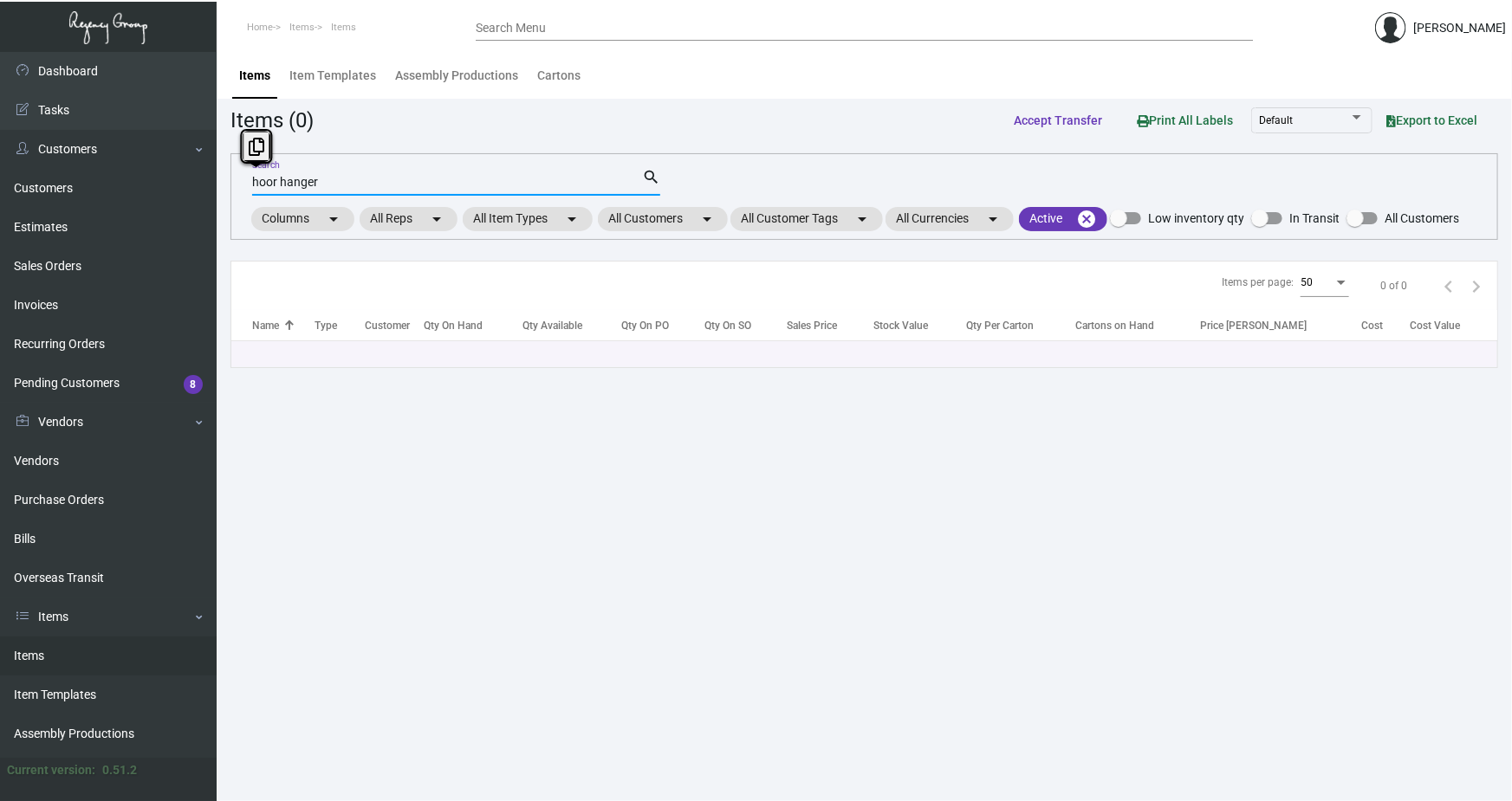
click at [248, 183] on div "hoor hanger Search search Columns arrow_drop_down All Reps arrow_drop_down All …" at bounding box center [864, 197] width 1268 height 86
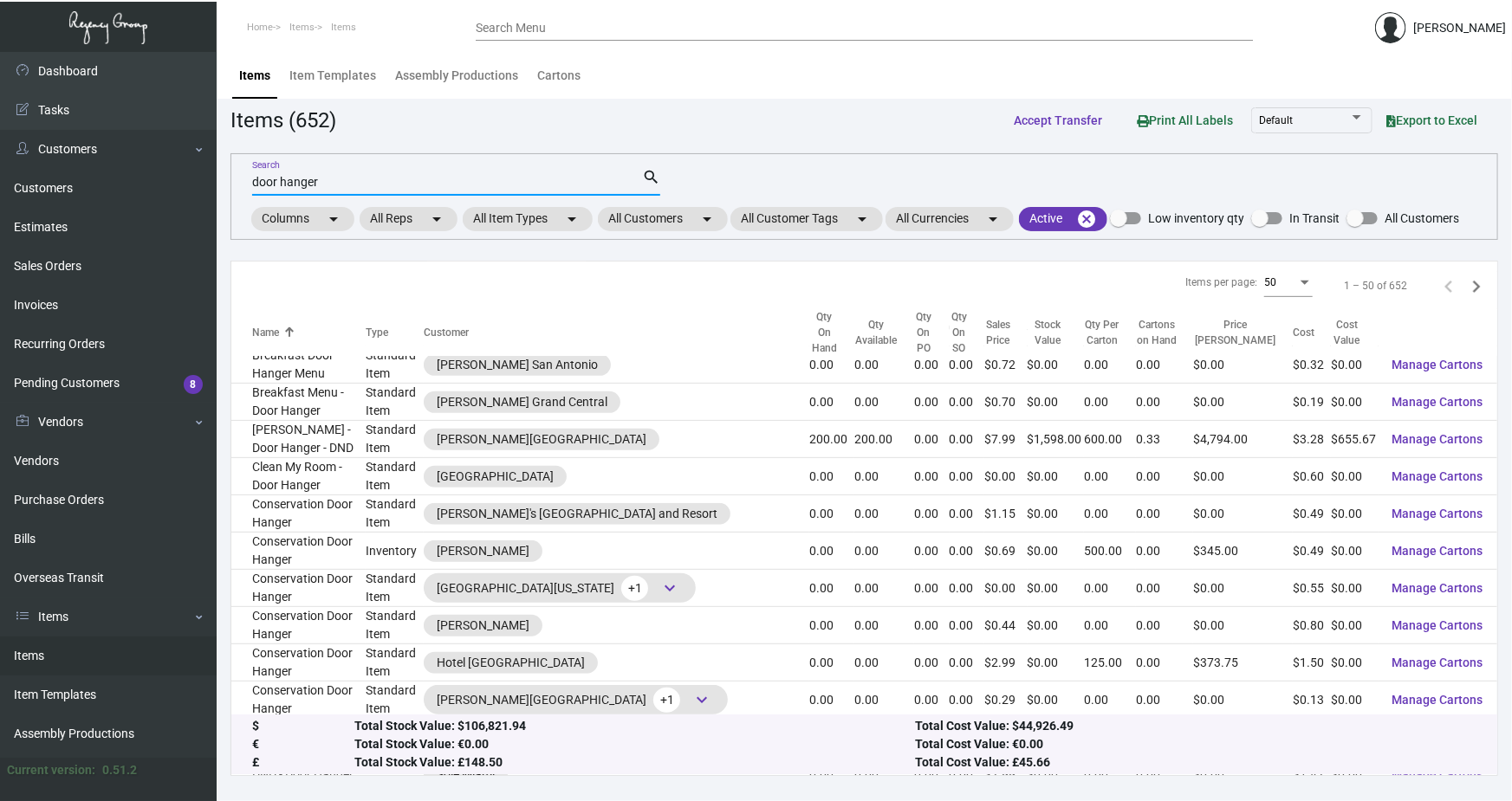
scroll to position [630, 0]
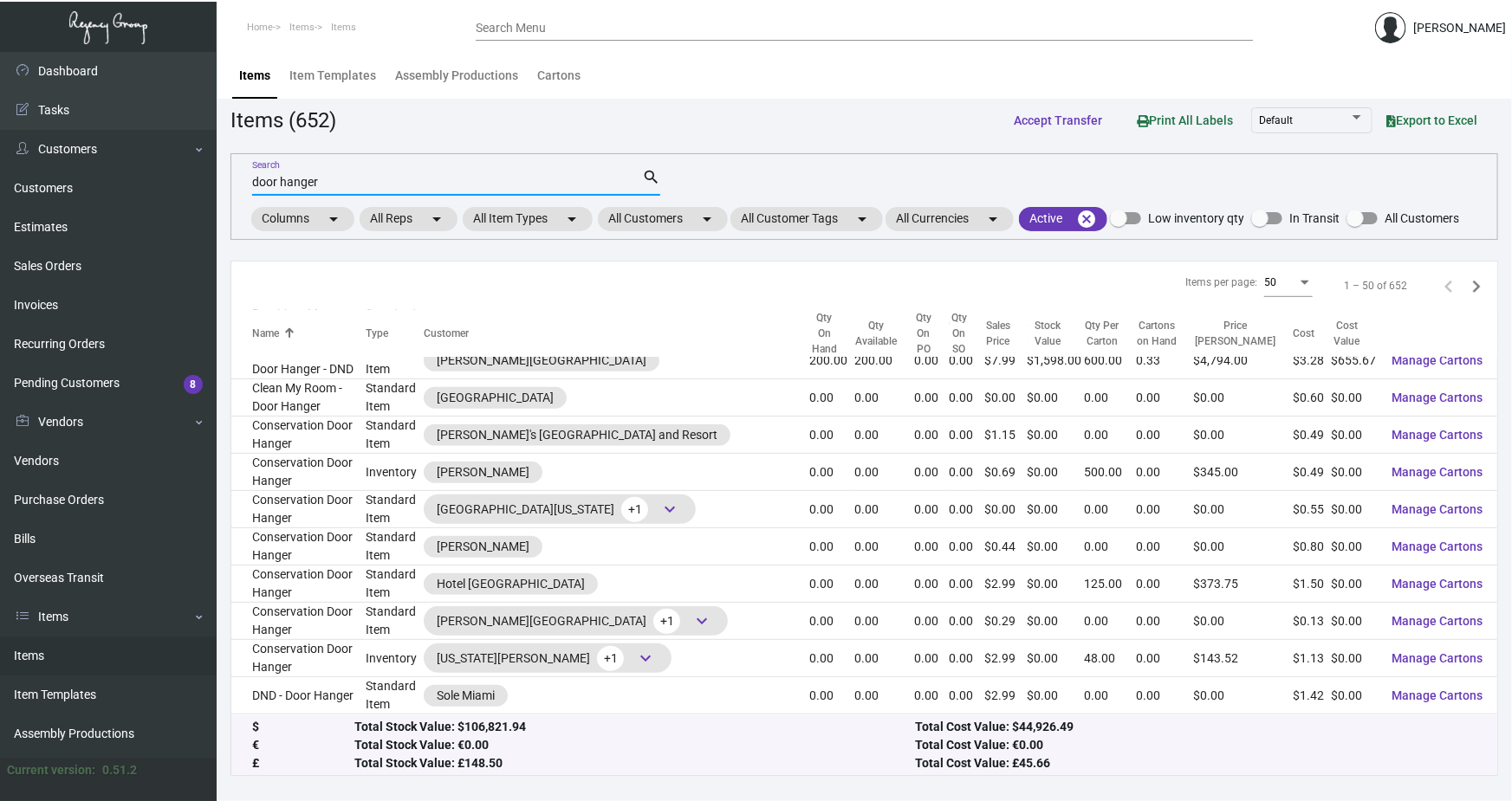
type input "door hanger"
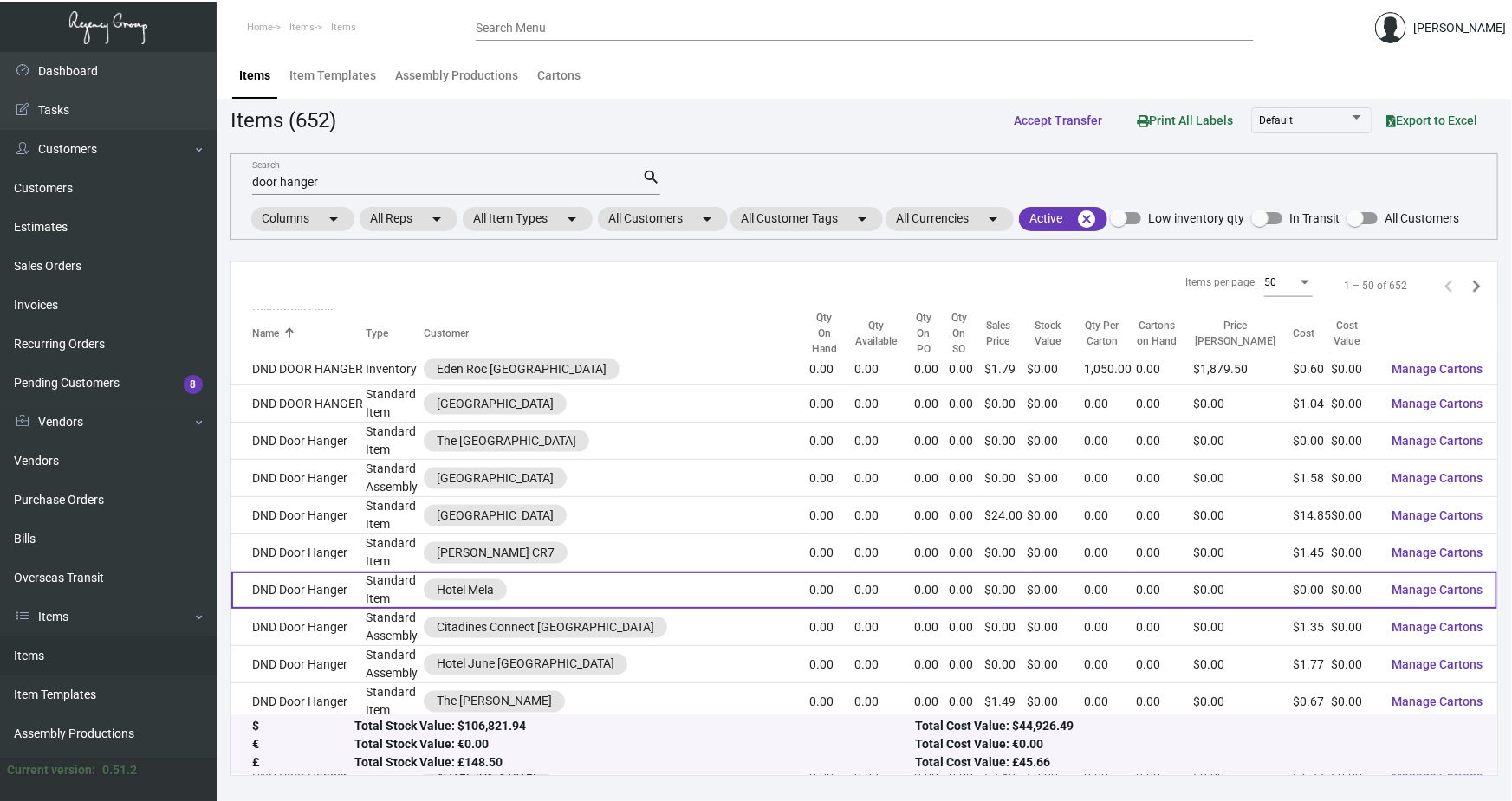
scroll to position [1292, 0]
